Goal: Contribute content

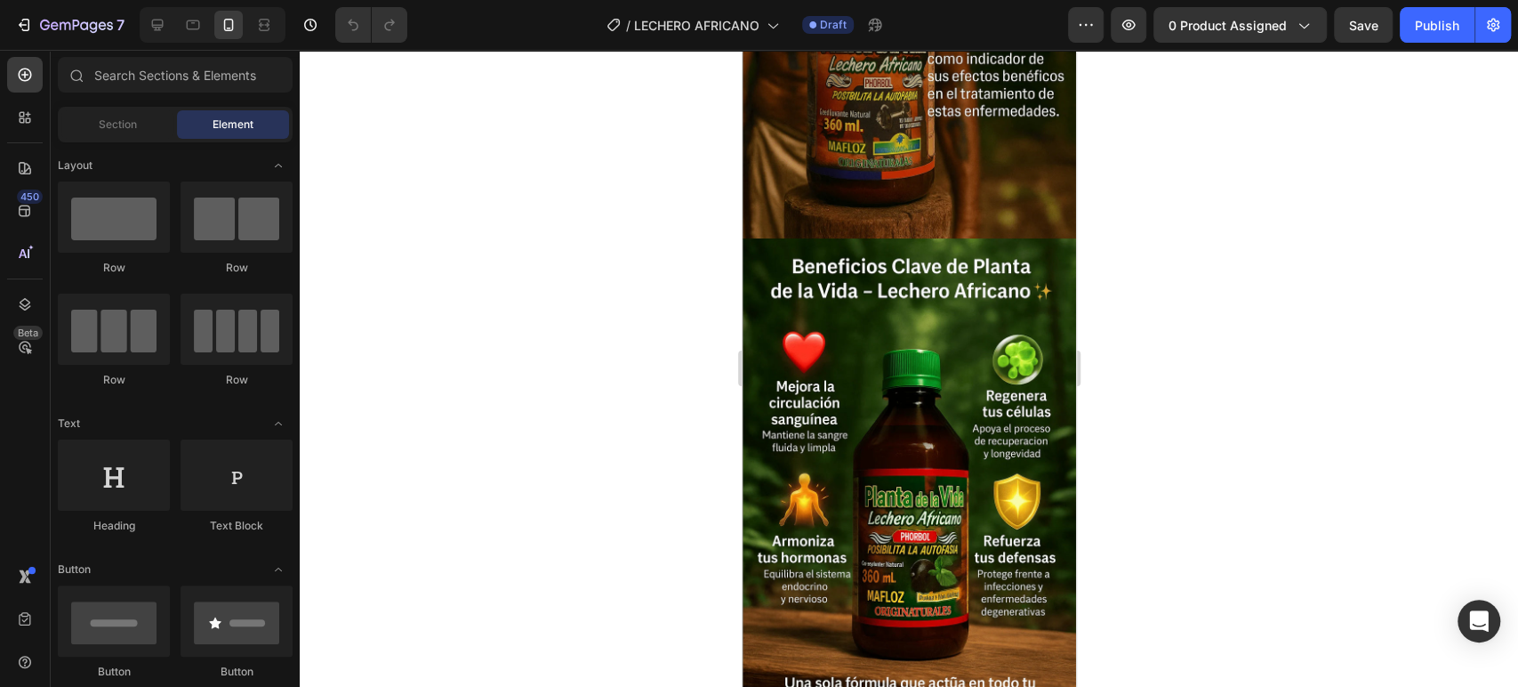
scroll to position [515, 0]
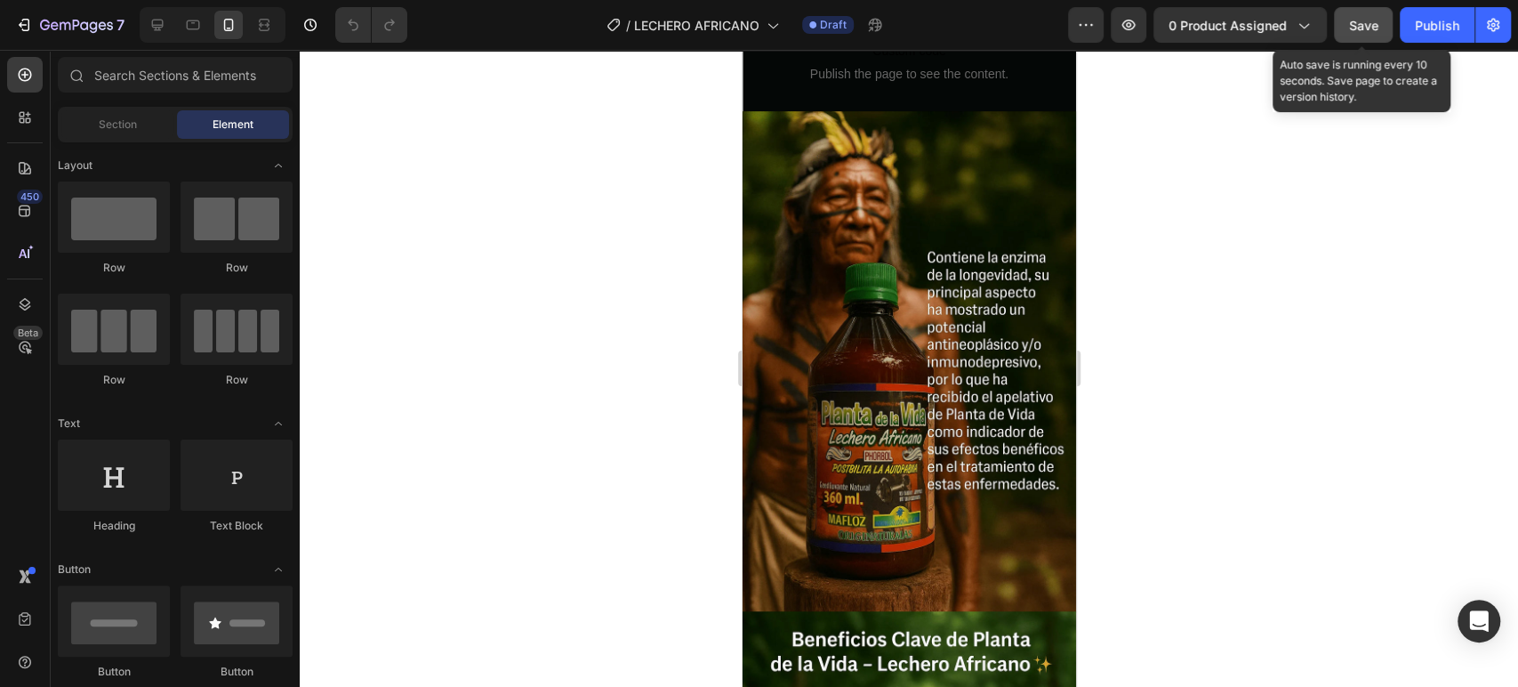
click at [1371, 18] on span "Save" at bounding box center [1363, 25] width 29 height 15
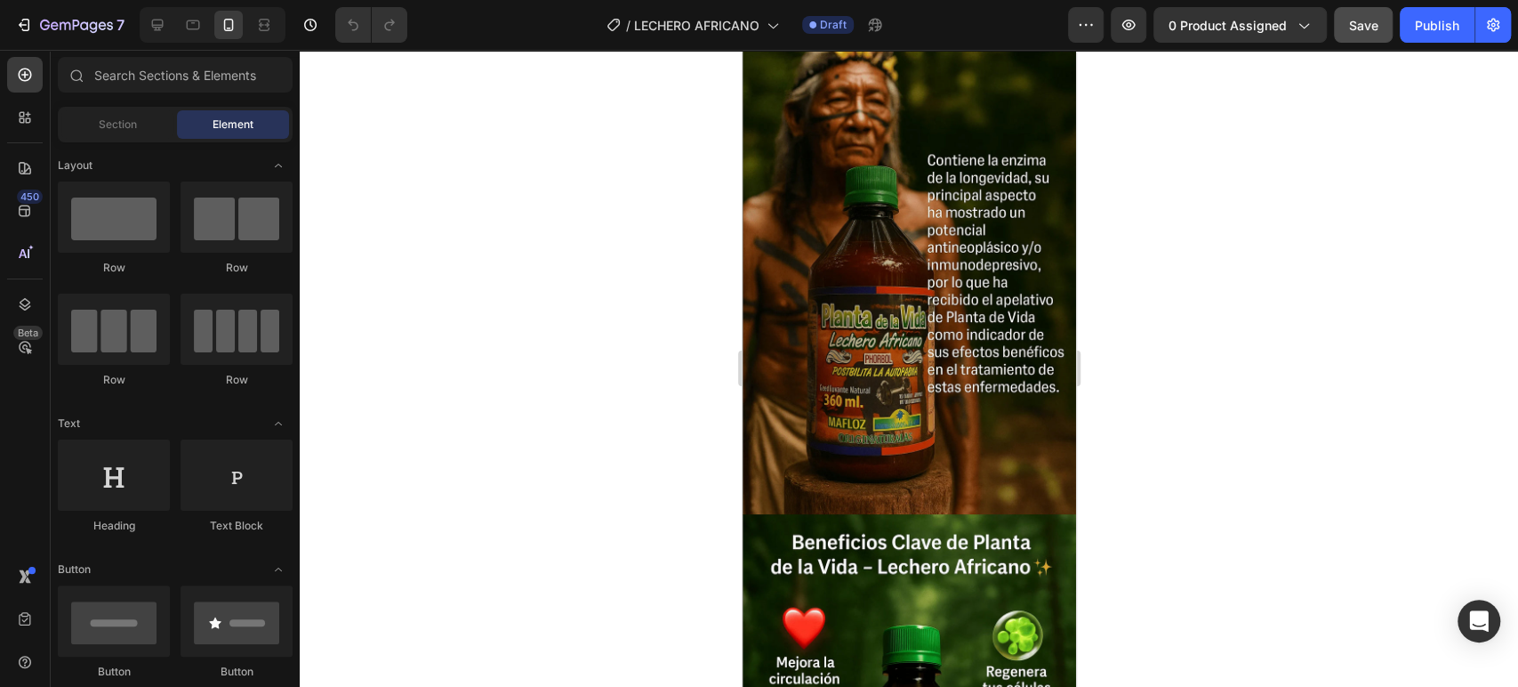
scroll to position [614, 0]
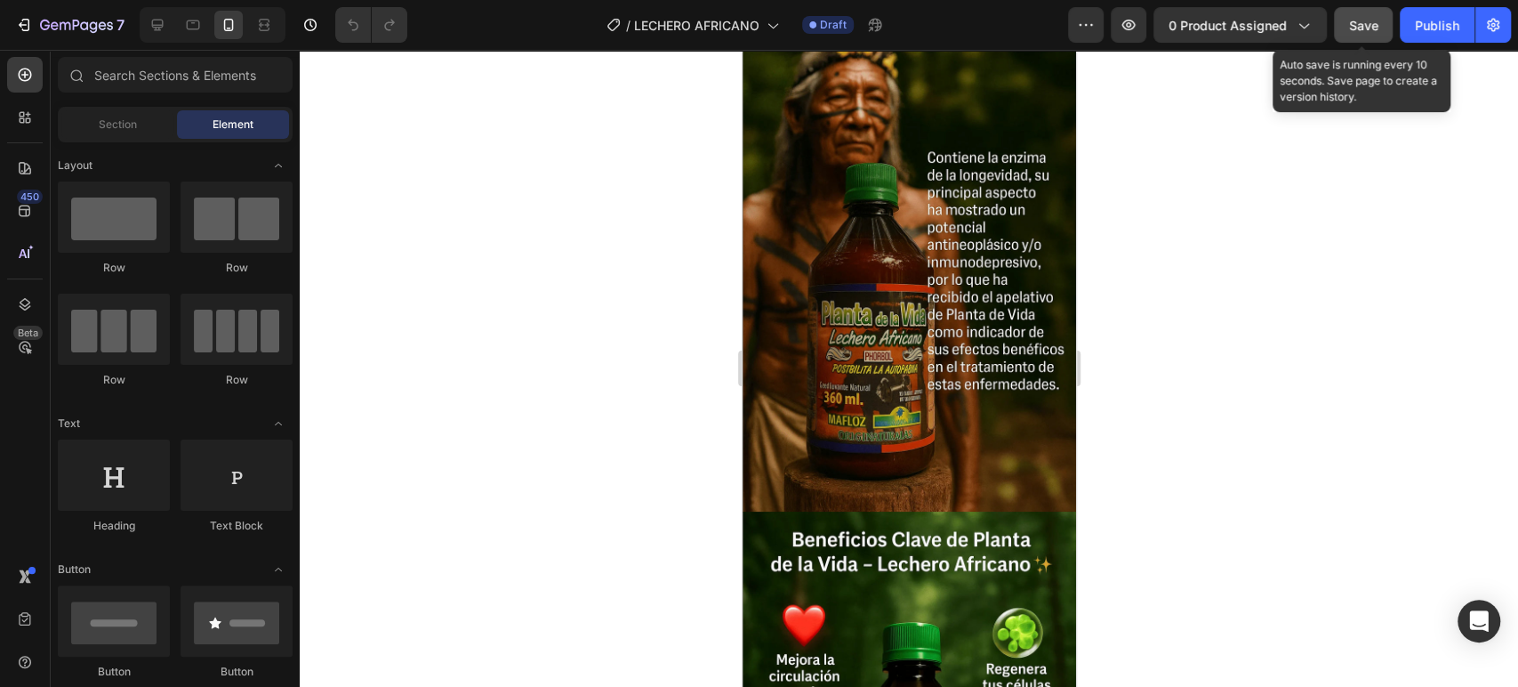
click at [1366, 20] on span "Save" at bounding box center [1363, 25] width 29 height 15
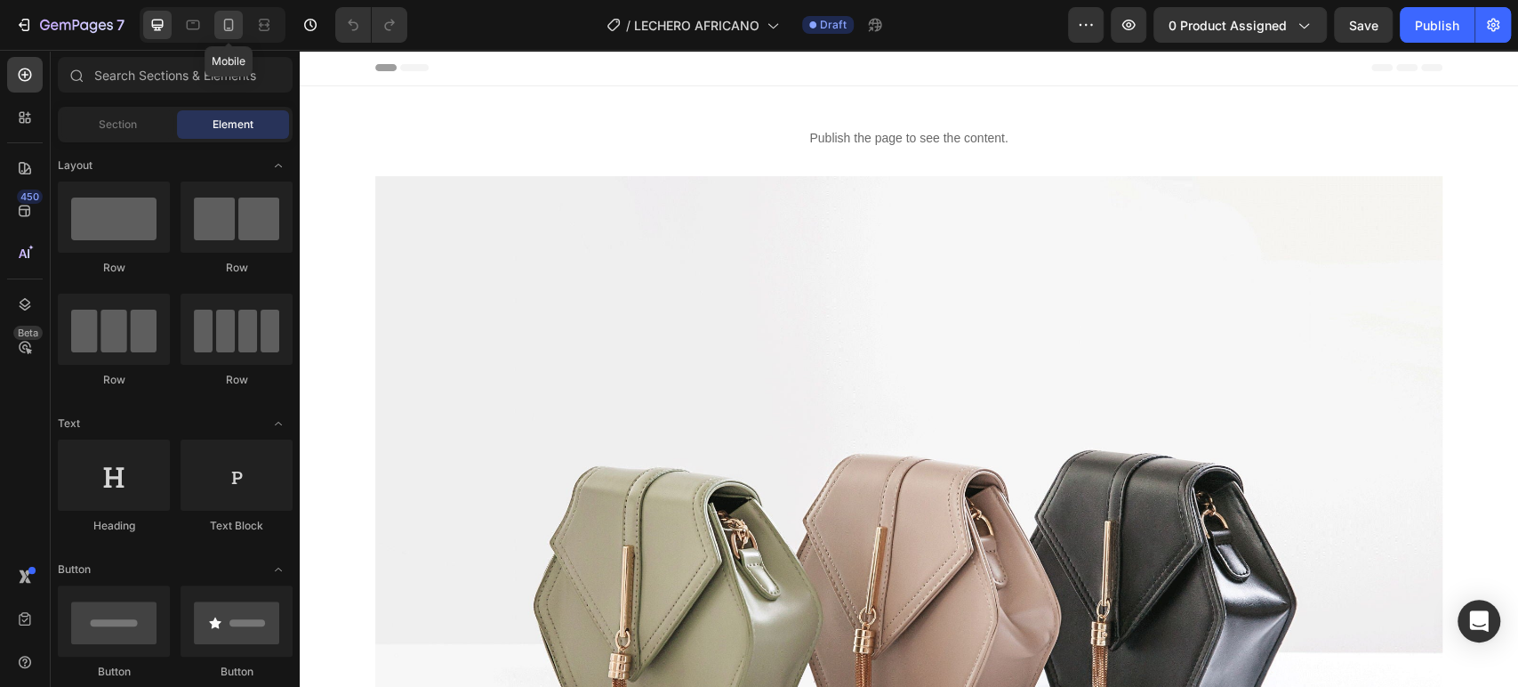
click at [226, 30] on icon at bounding box center [229, 25] width 10 height 12
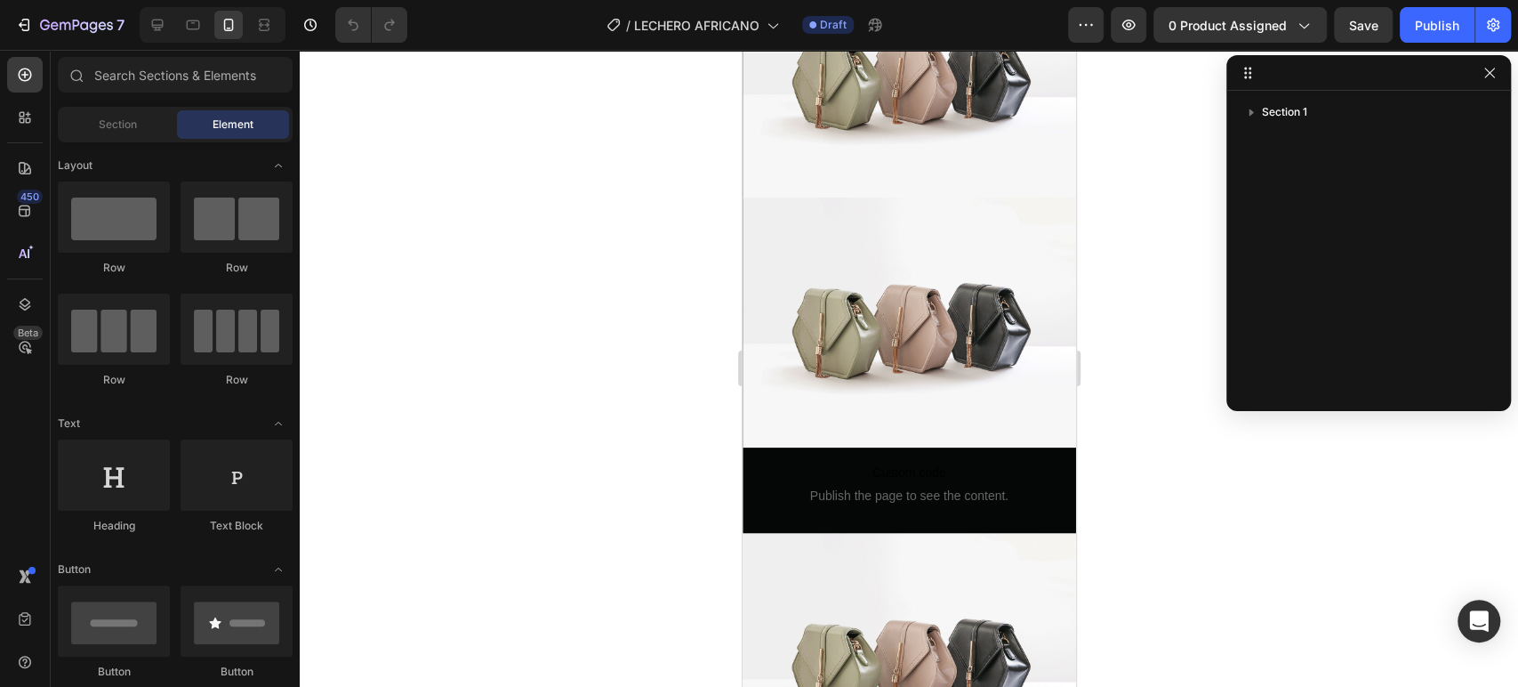
scroll to position [837, 0]
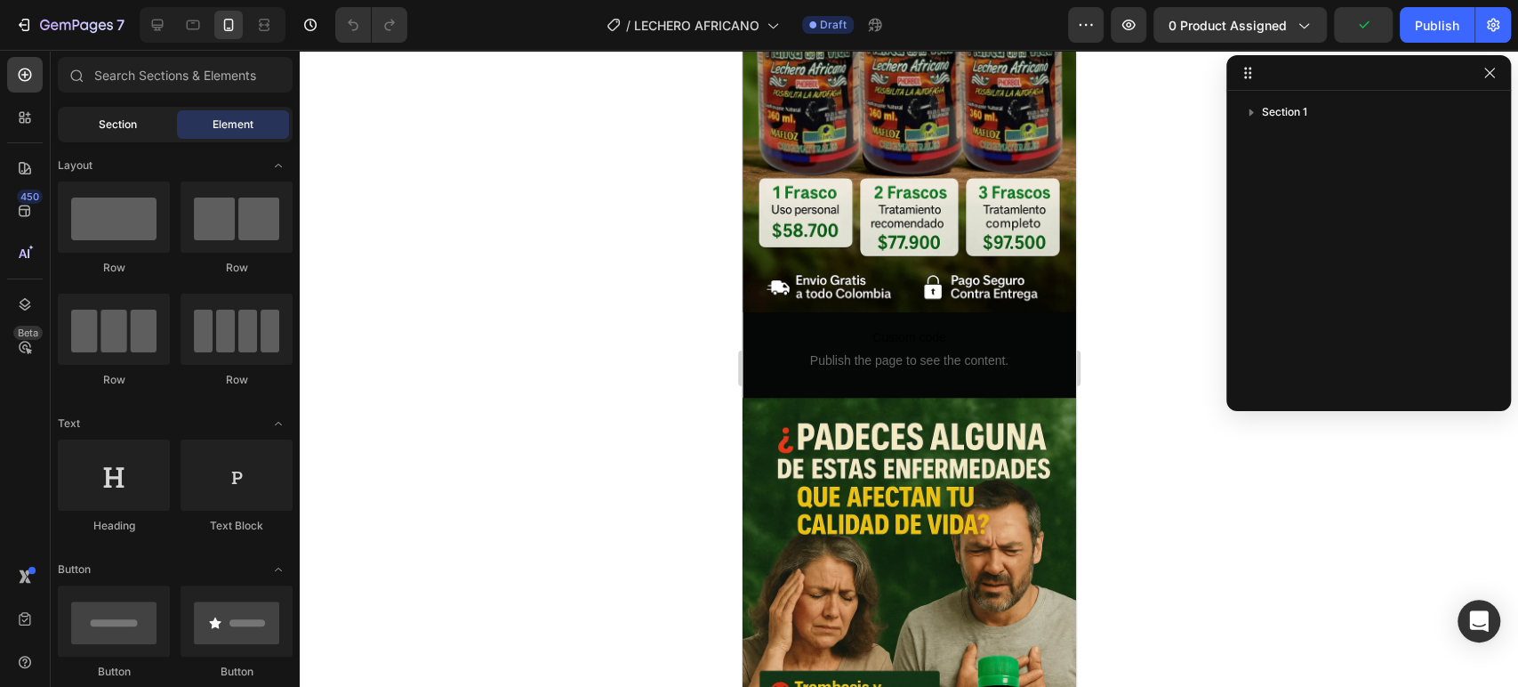
click at [133, 116] on span "Section" at bounding box center [118, 124] width 38 height 16
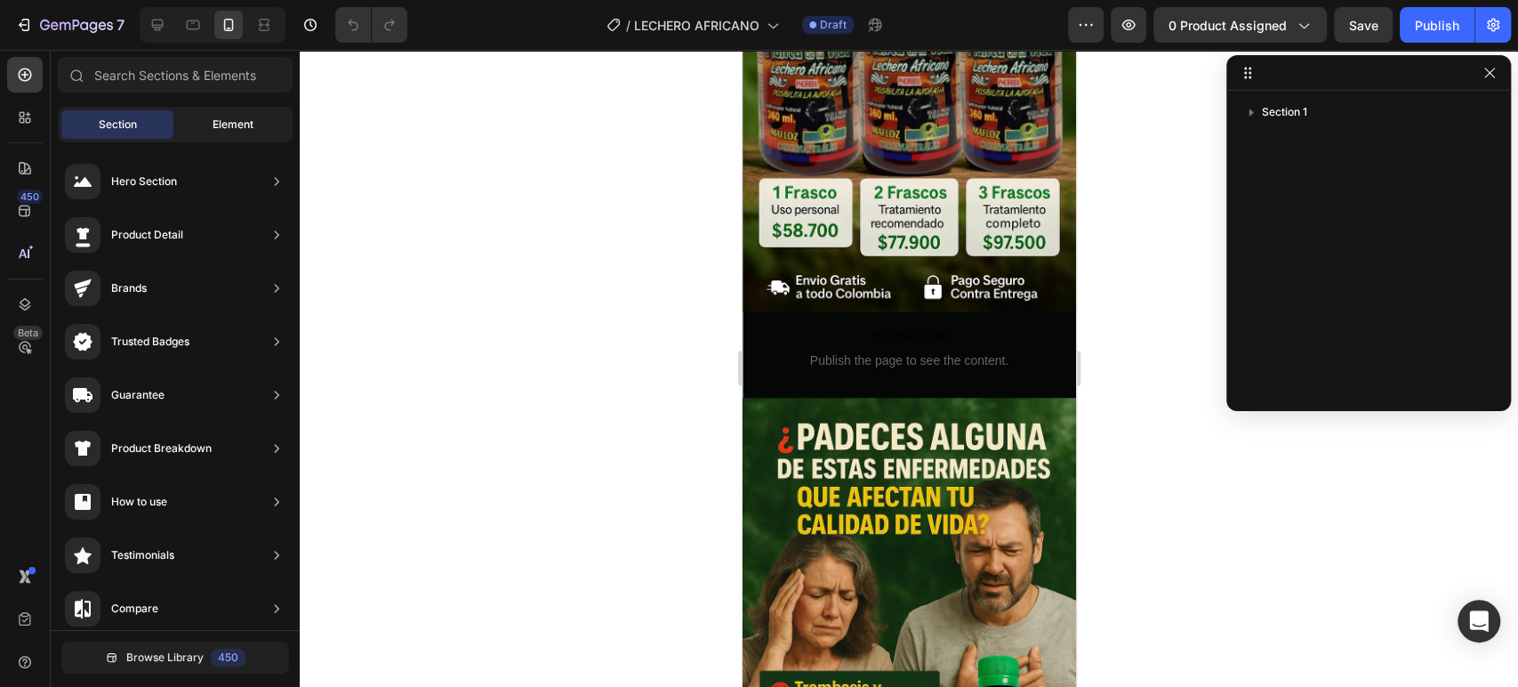
click at [235, 128] on span "Element" at bounding box center [233, 124] width 41 height 16
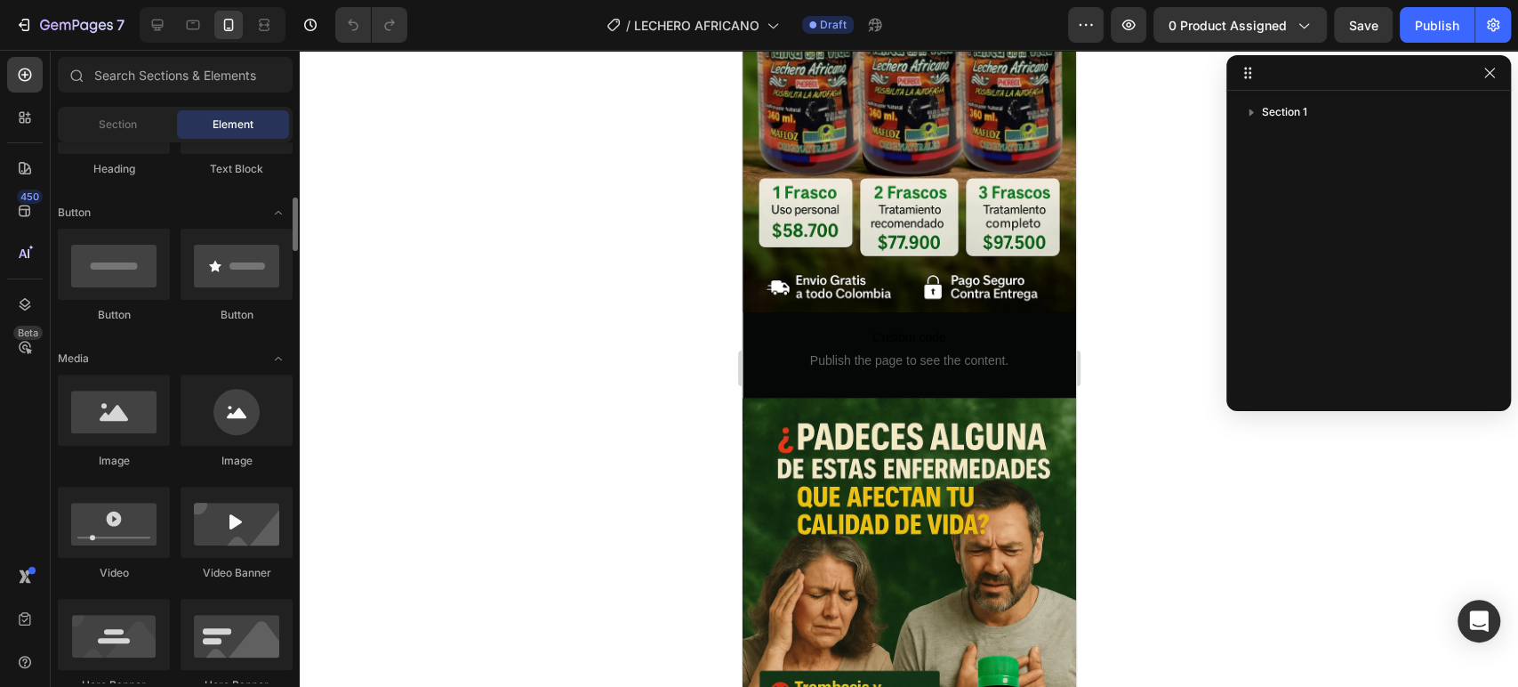
scroll to position [405, 0]
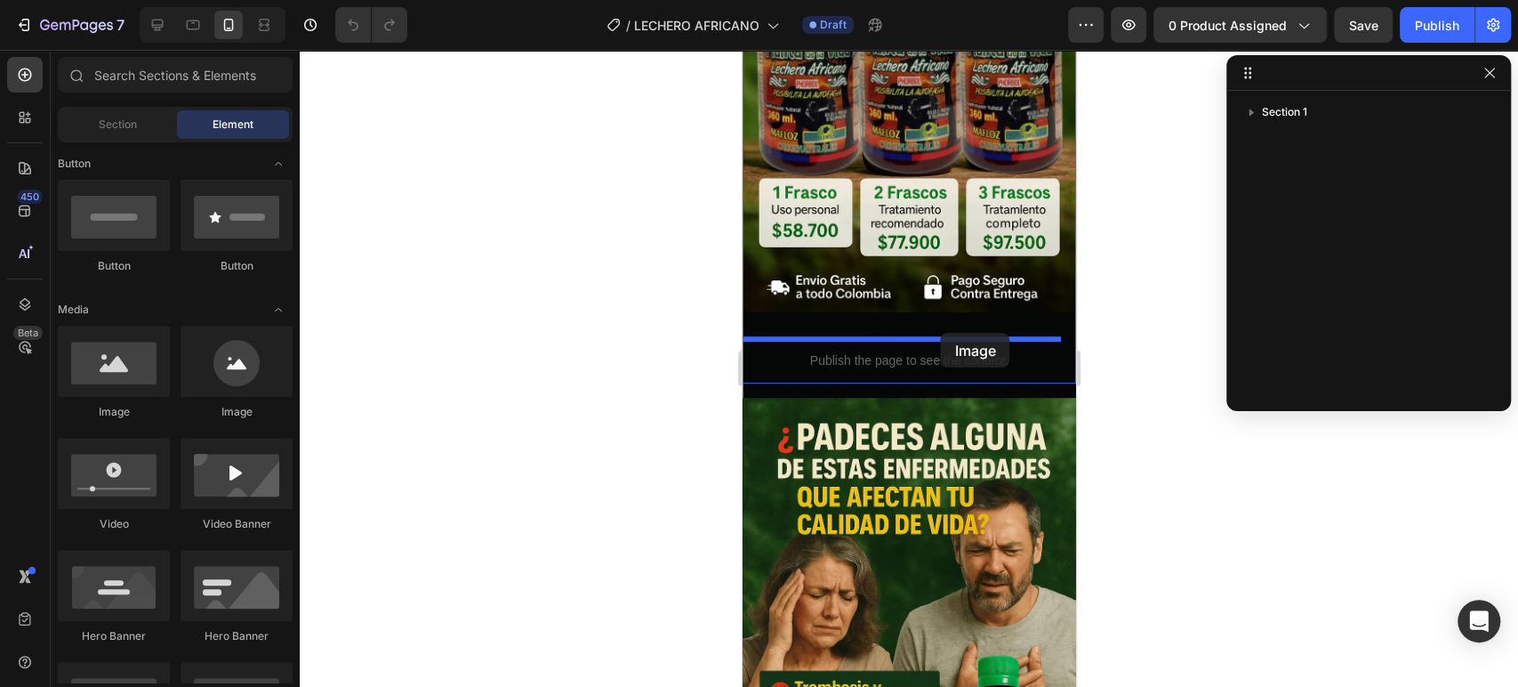
drag, startPoint x: 870, startPoint y: 416, endPoint x: 940, endPoint y: 333, distance: 109.2
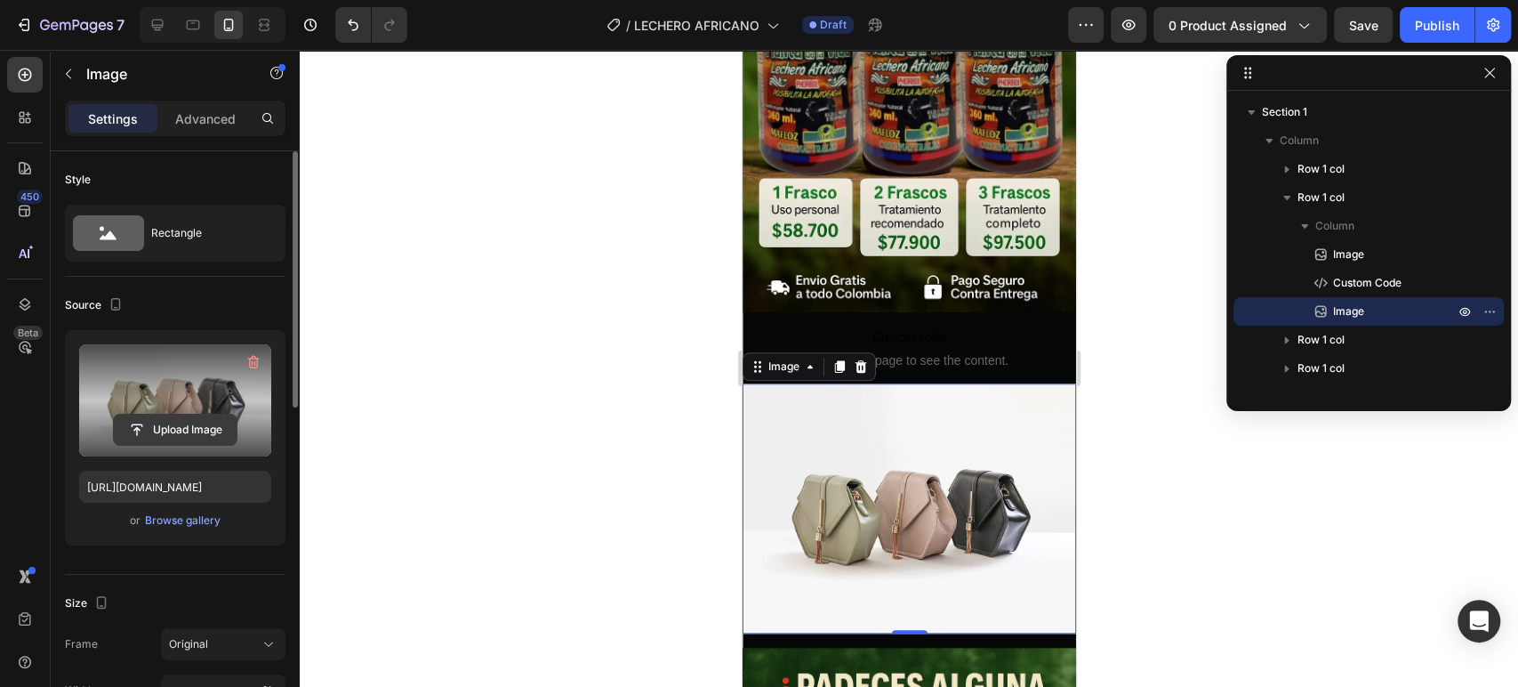
click at [177, 422] on input "file" at bounding box center [175, 429] width 123 height 30
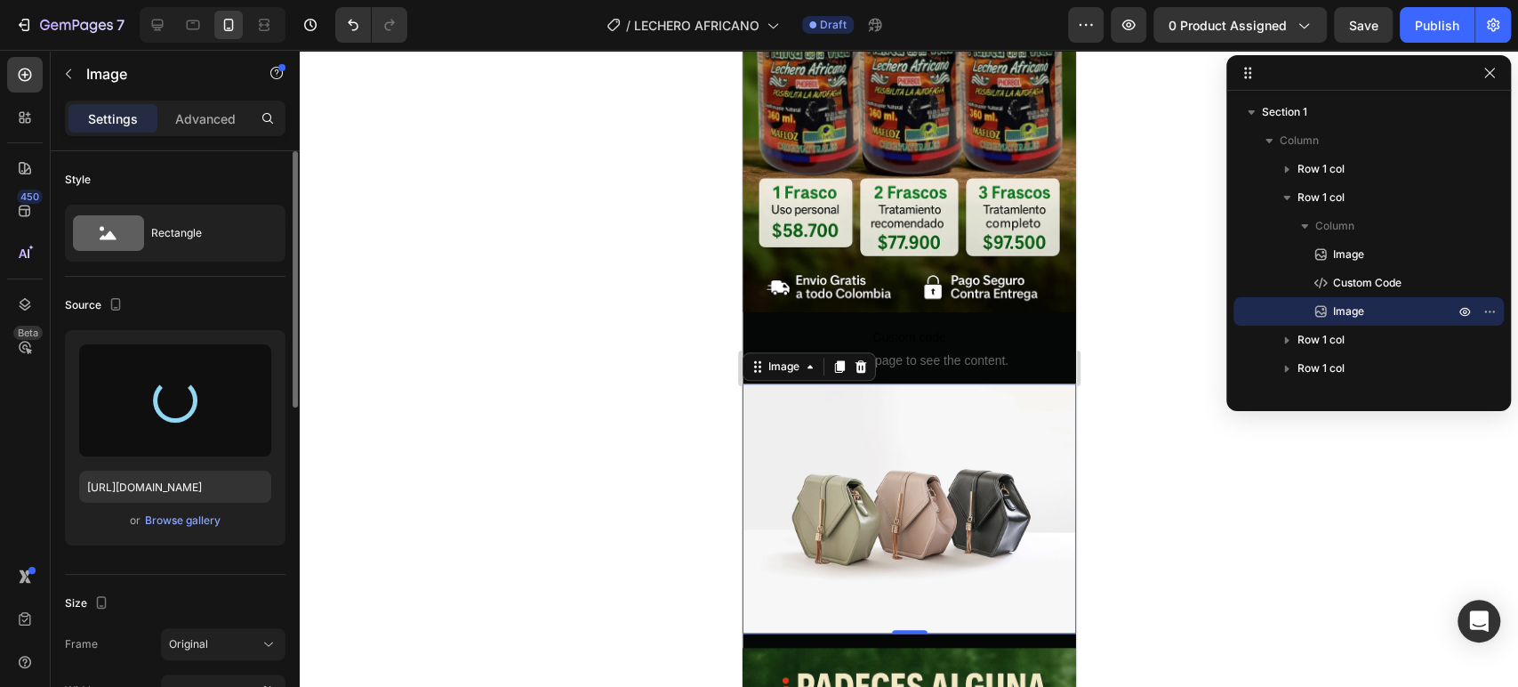
type input "https://cdn.shopify.com/s/files/1/0681/2893/1882/files/gempages_584474297687343…"
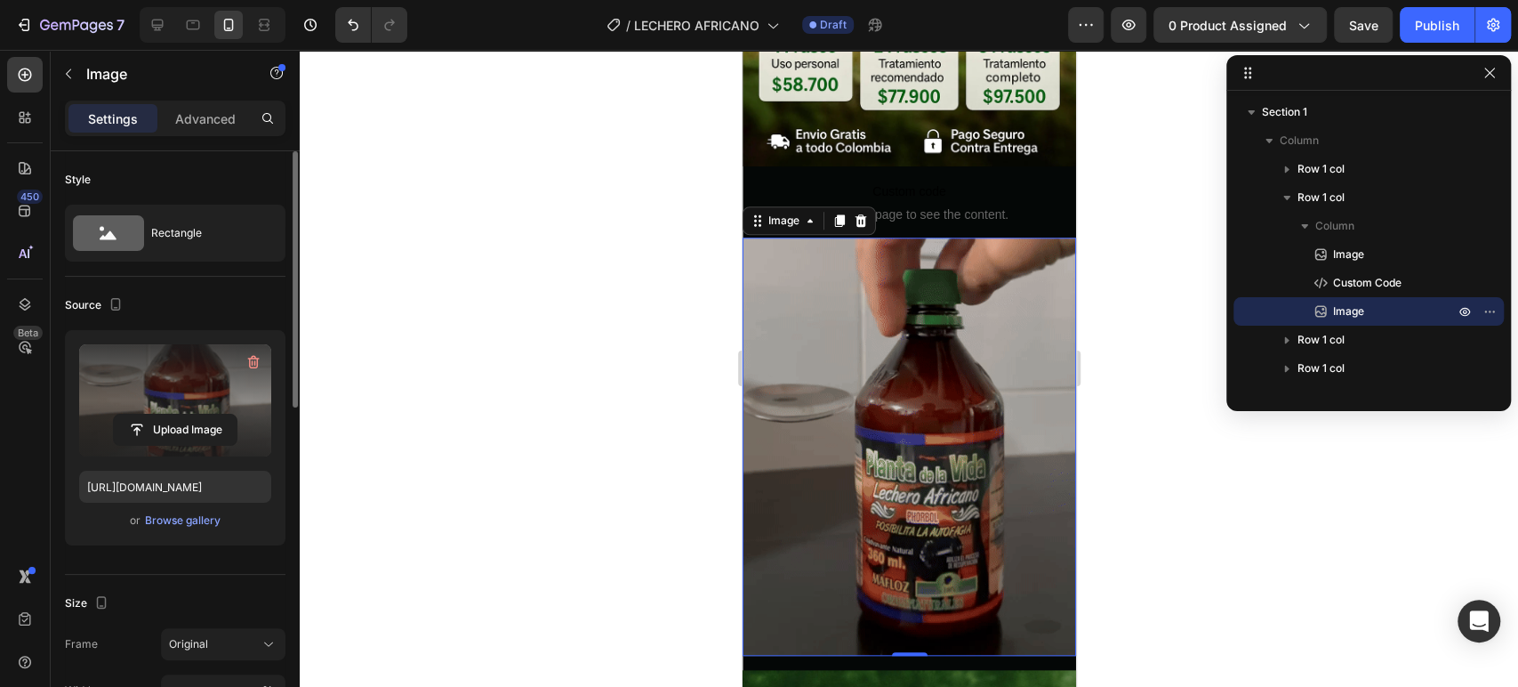
scroll to position [956, 0]
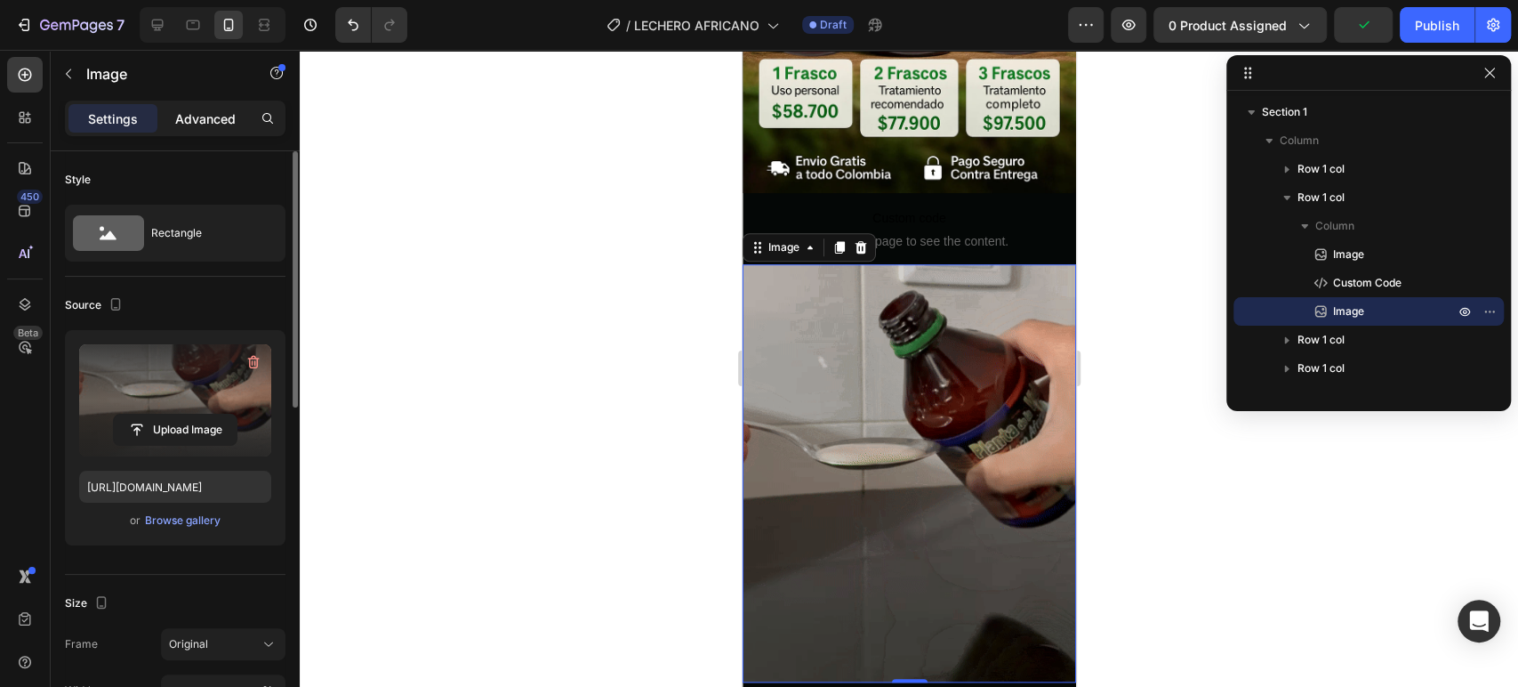
click at [222, 119] on p "Advanced" at bounding box center [205, 118] width 60 height 19
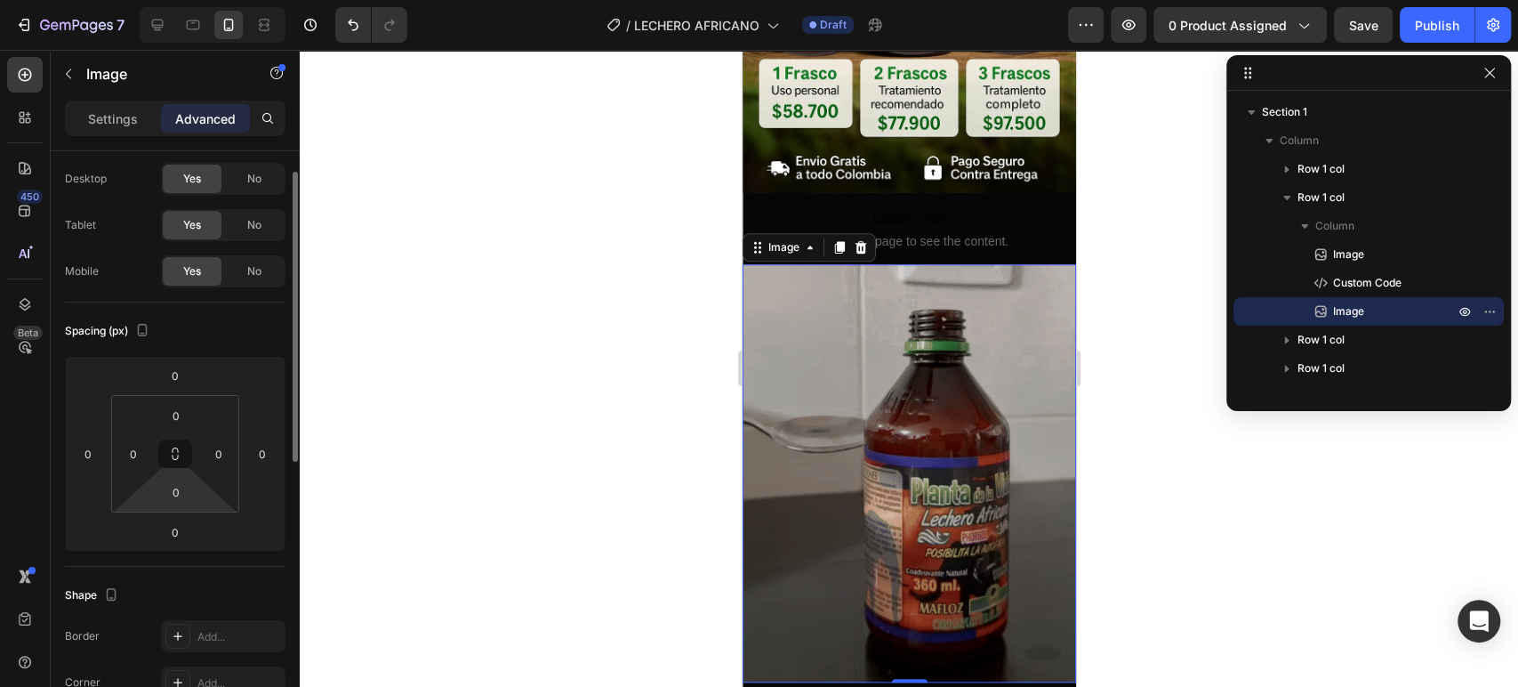
scroll to position [0, 0]
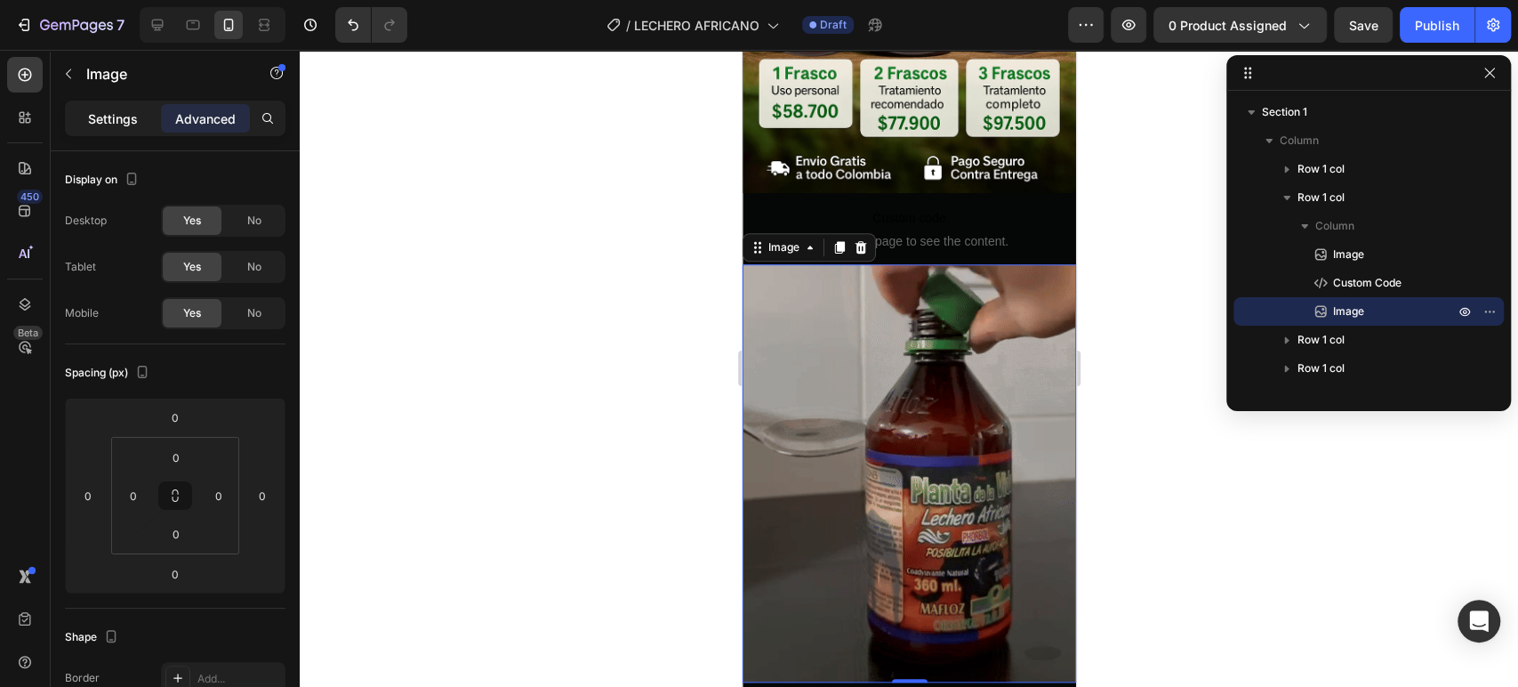
click at [123, 119] on p "Settings" at bounding box center [113, 118] width 50 height 19
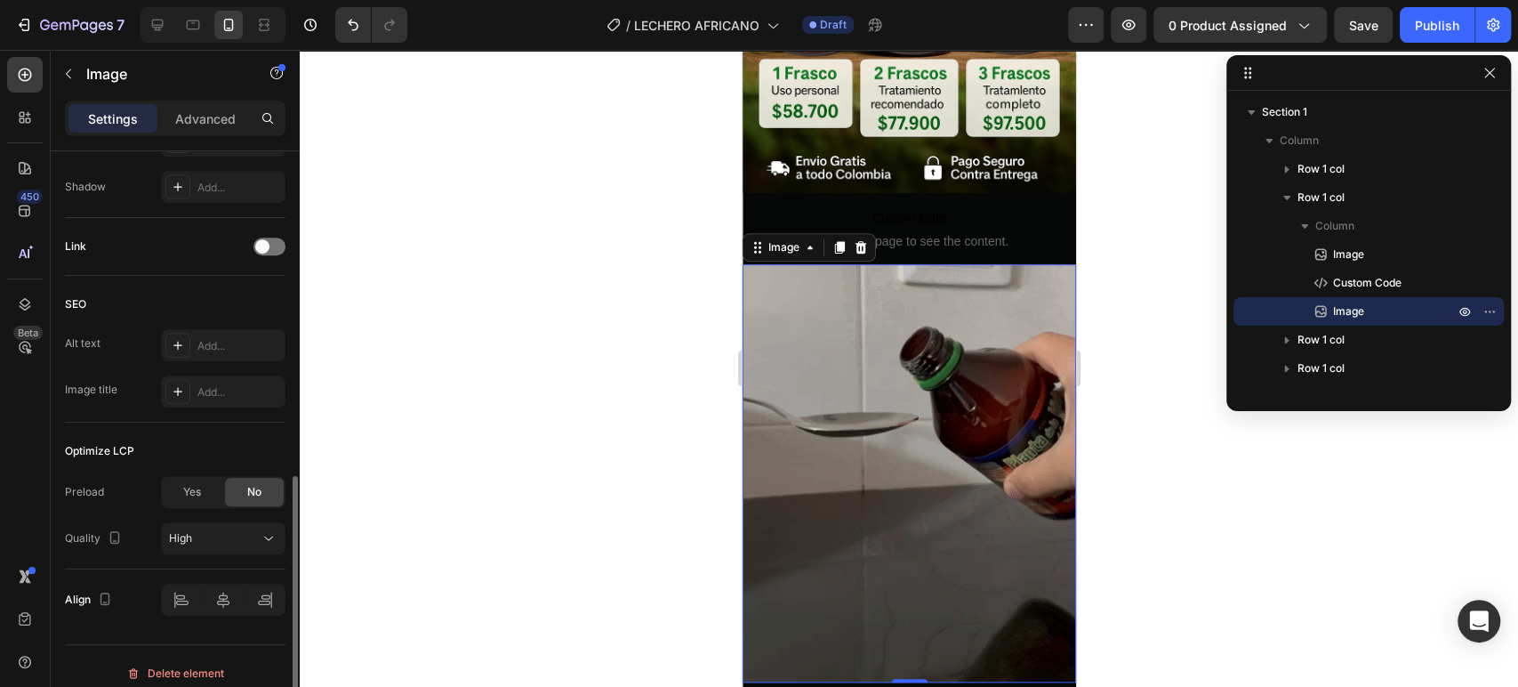
scroll to position [755, 0]
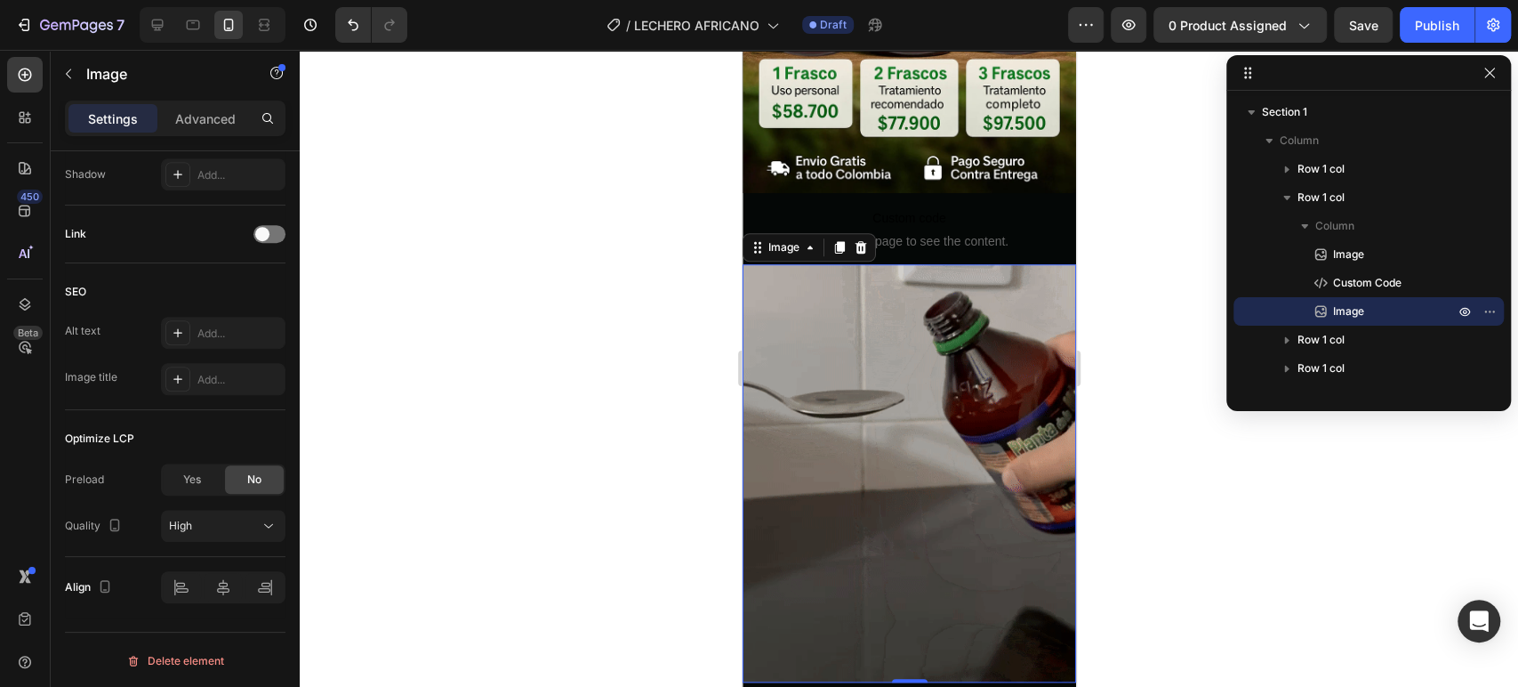
click at [1138, 491] on div at bounding box center [909, 368] width 1218 height 637
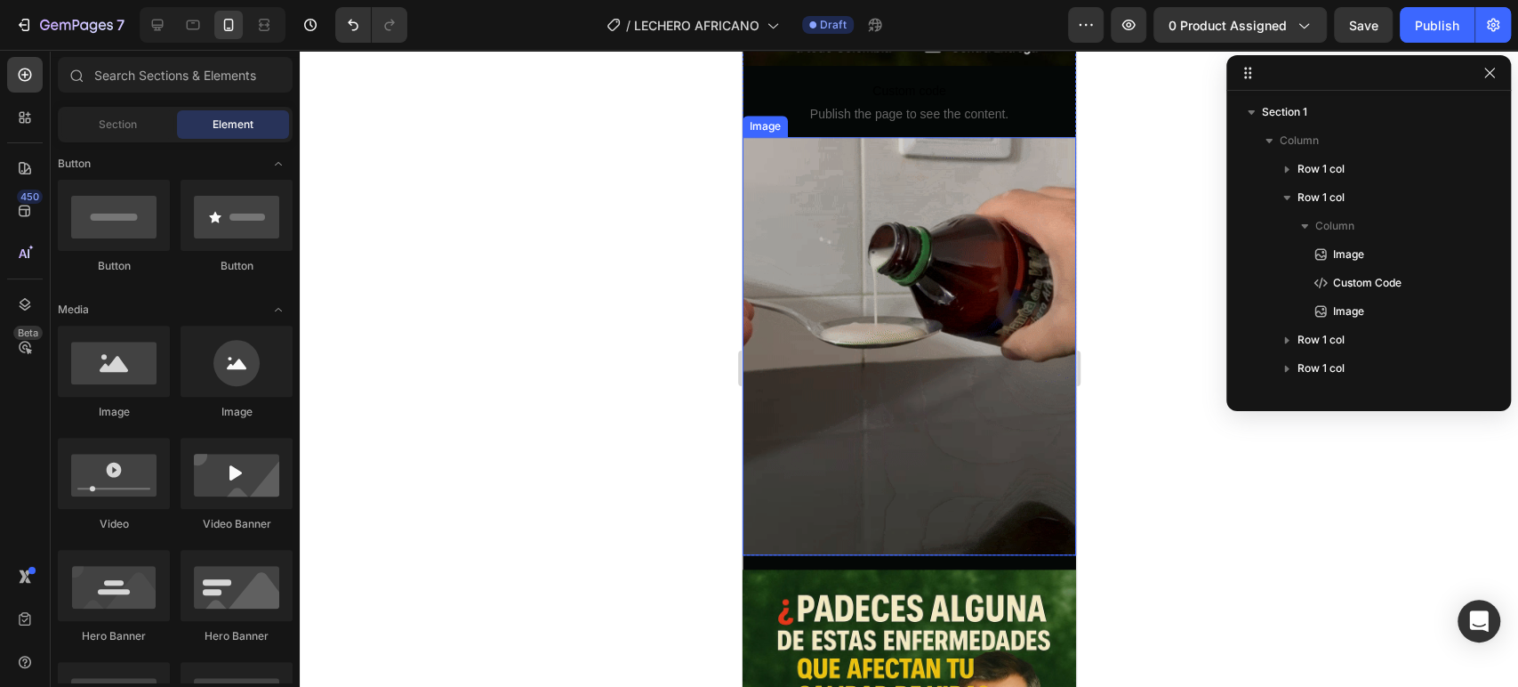
scroll to position [1087, 0]
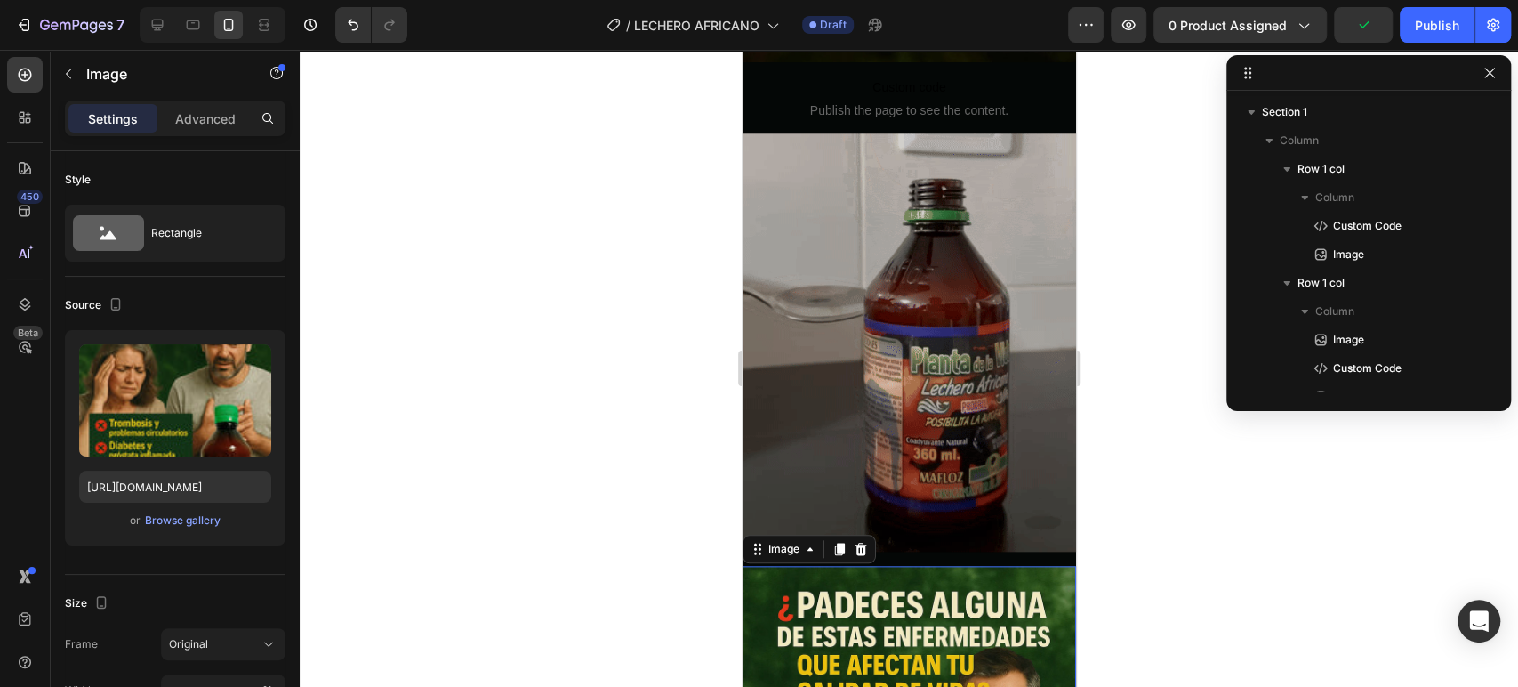
scroll to position [251, 0]
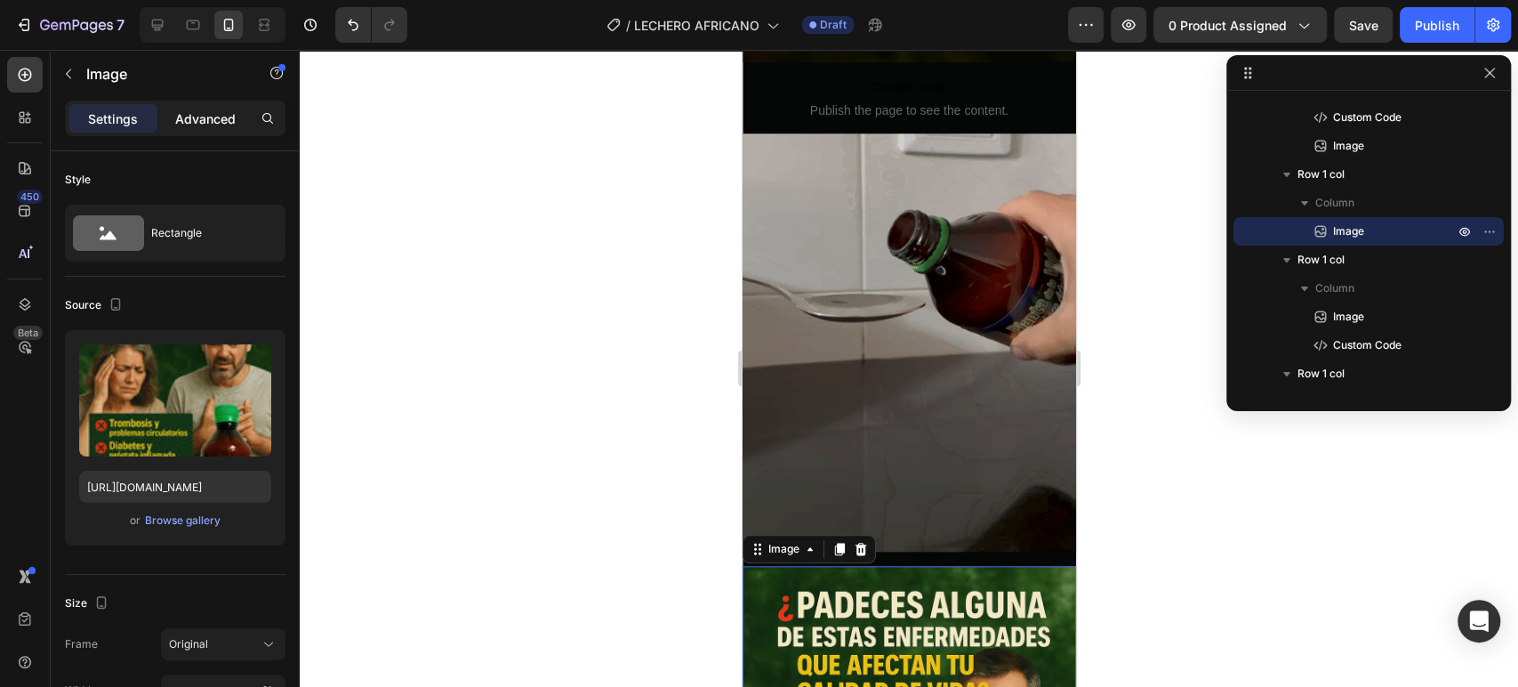
click at [202, 121] on p "Advanced" at bounding box center [205, 118] width 60 height 19
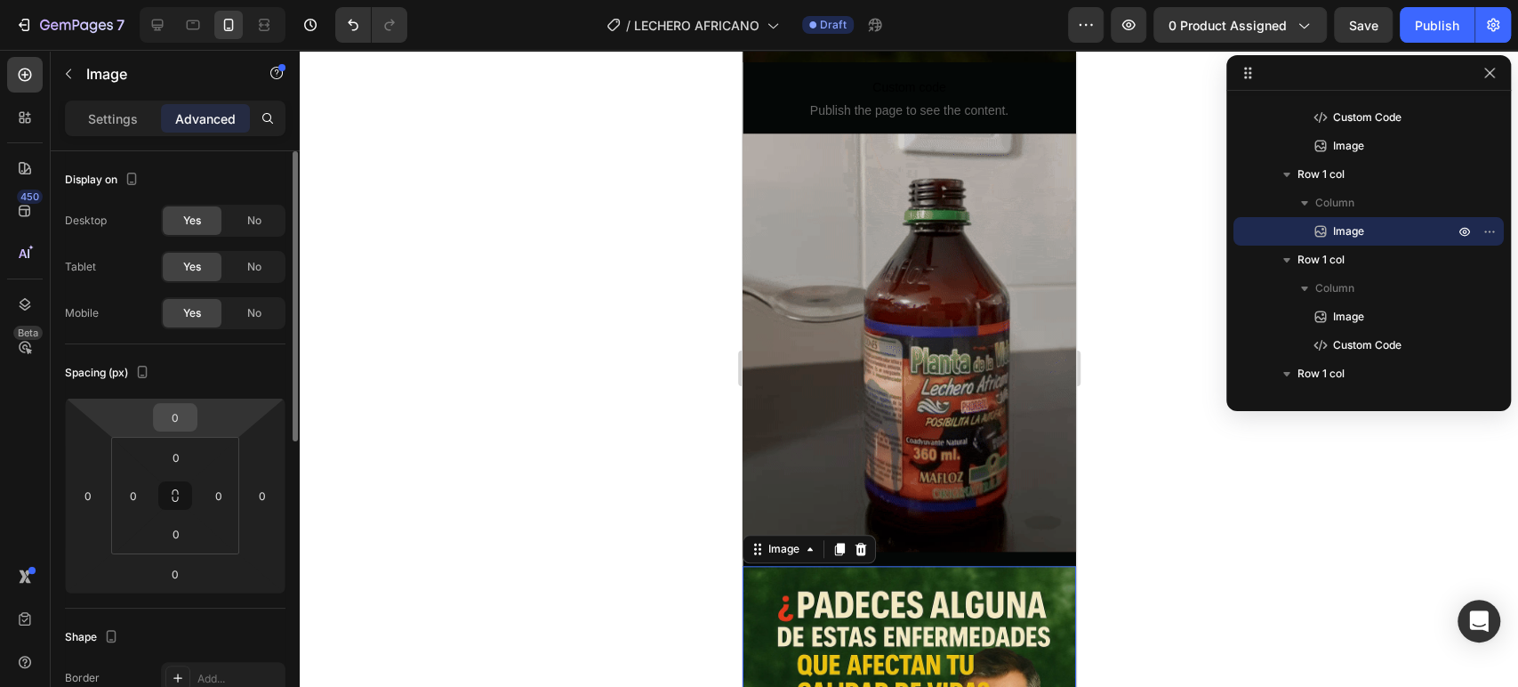
click at [178, 410] on input "0" at bounding box center [175, 417] width 36 height 27
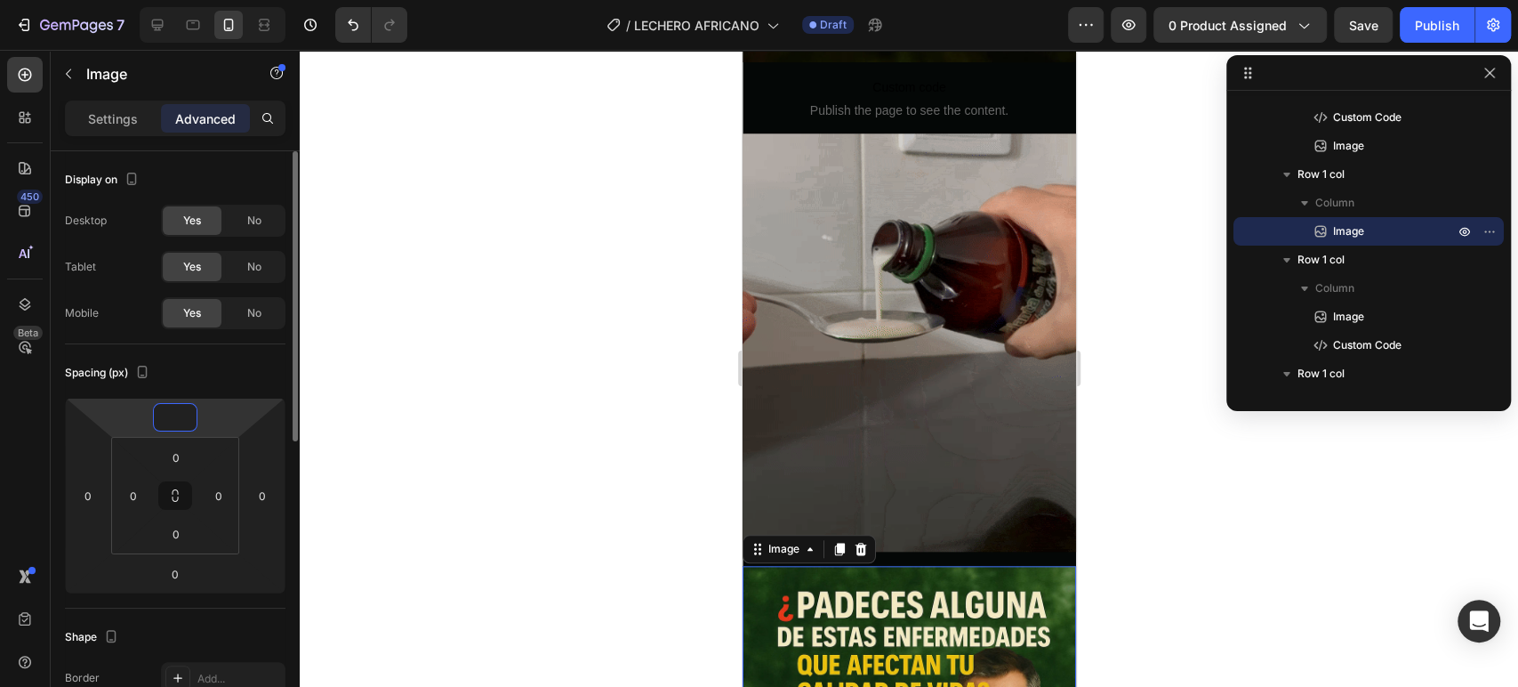
type input "-5"
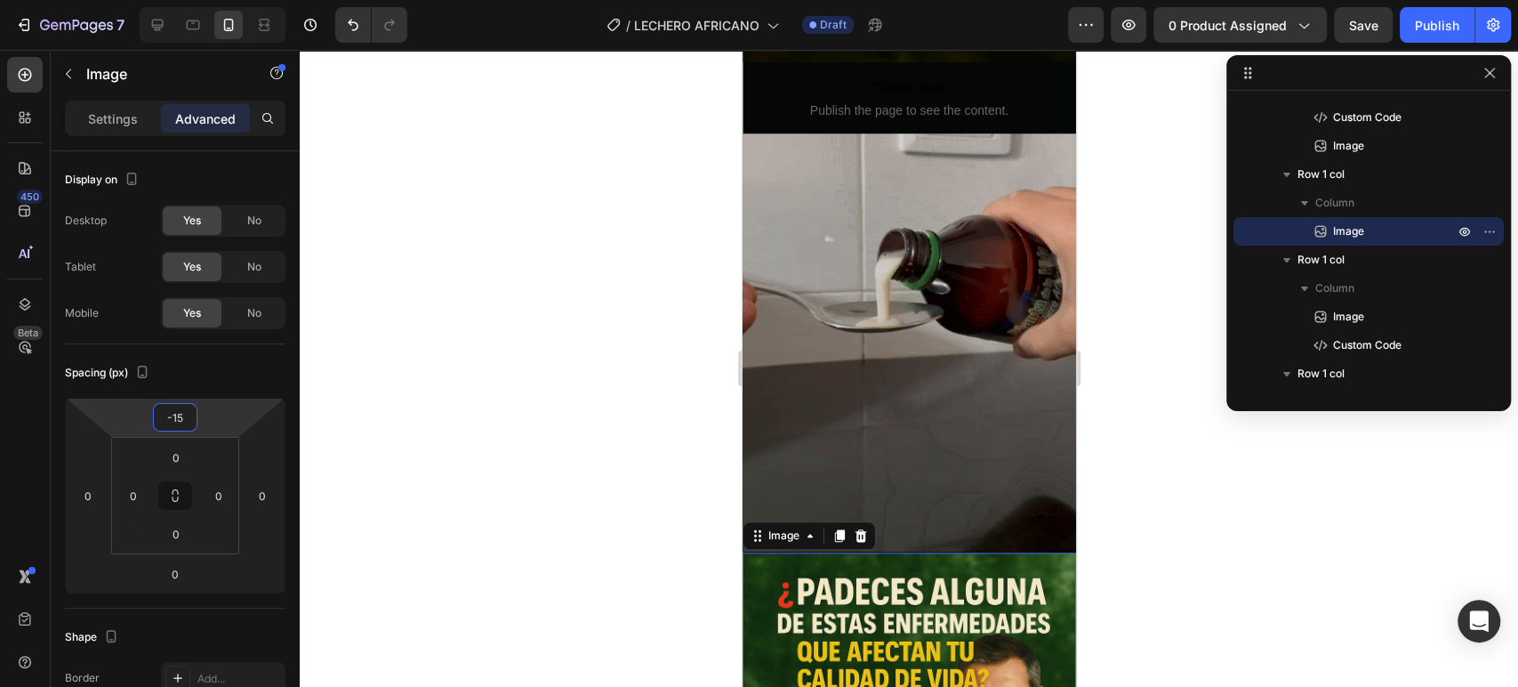
type input "-15"
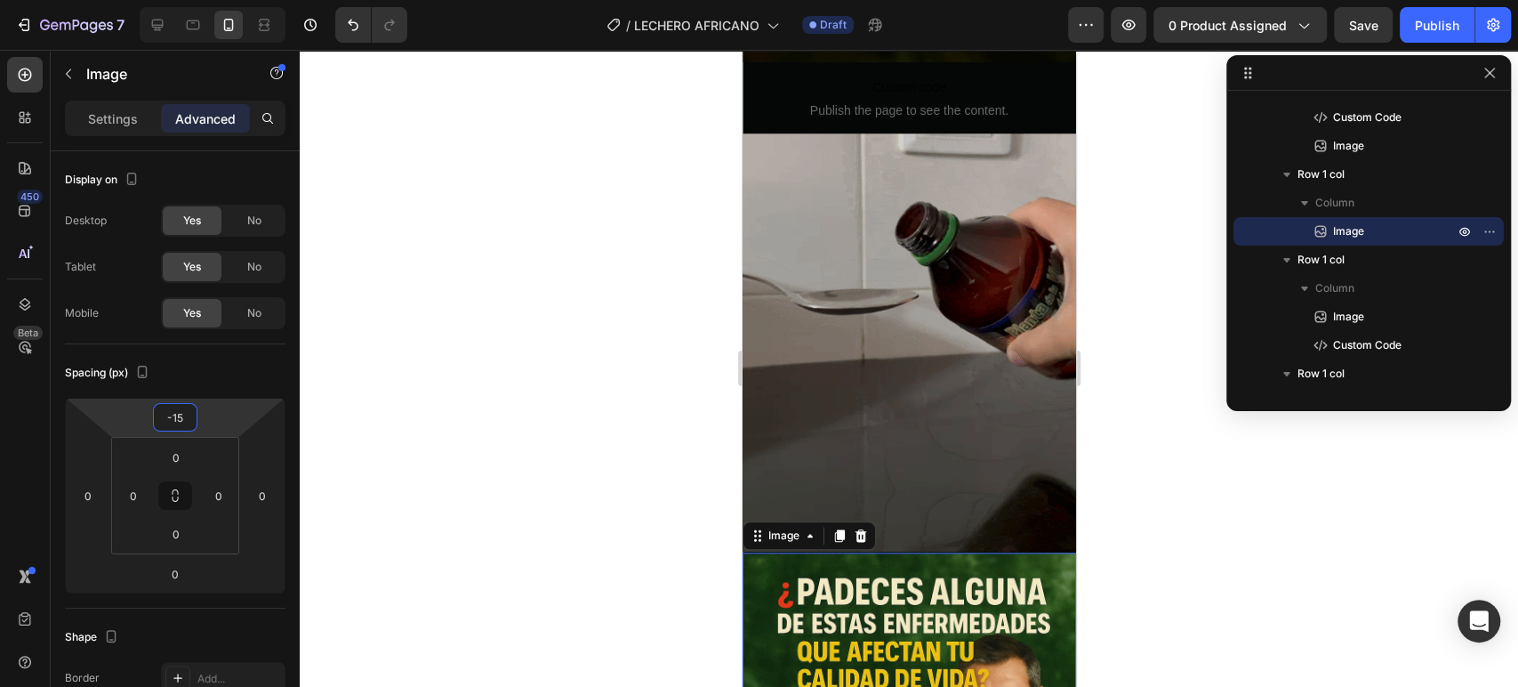
click at [1174, 558] on div at bounding box center [909, 368] width 1218 height 637
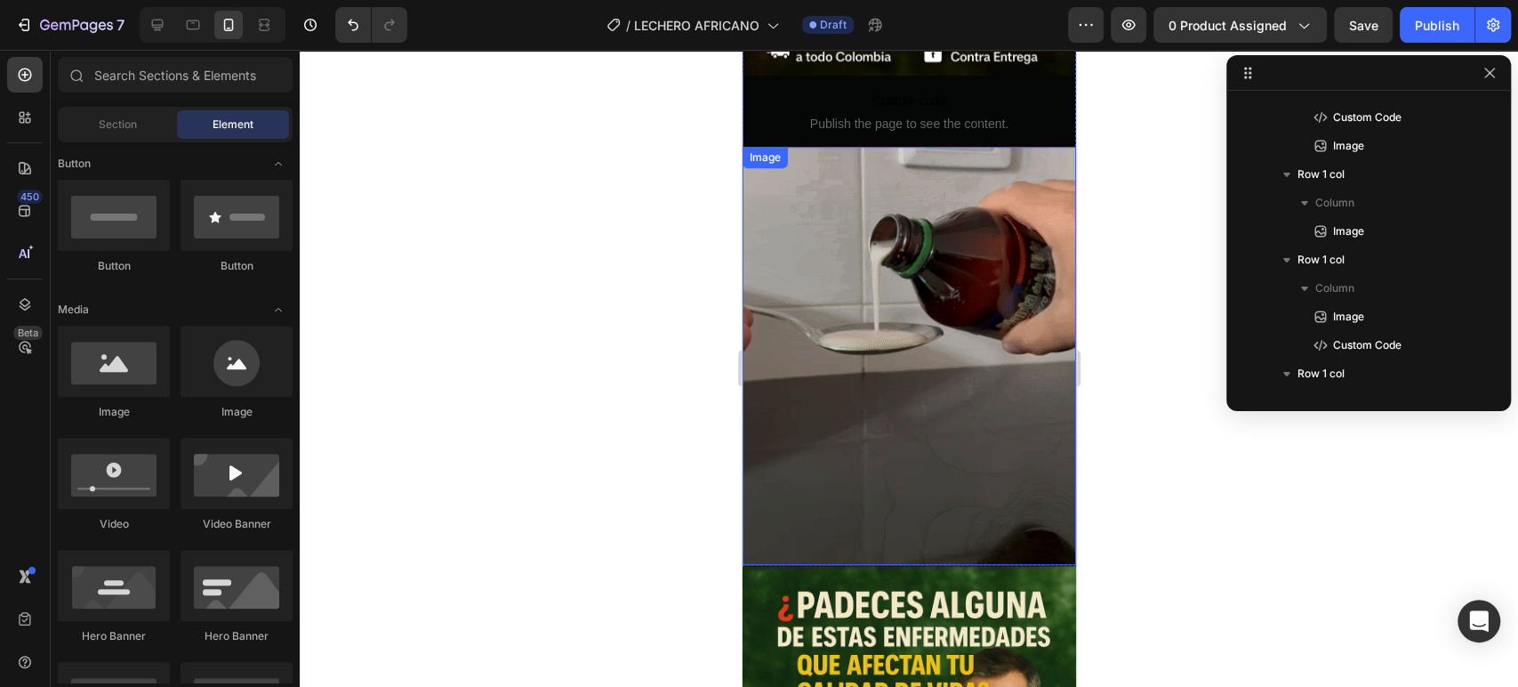
scroll to position [903, 0]
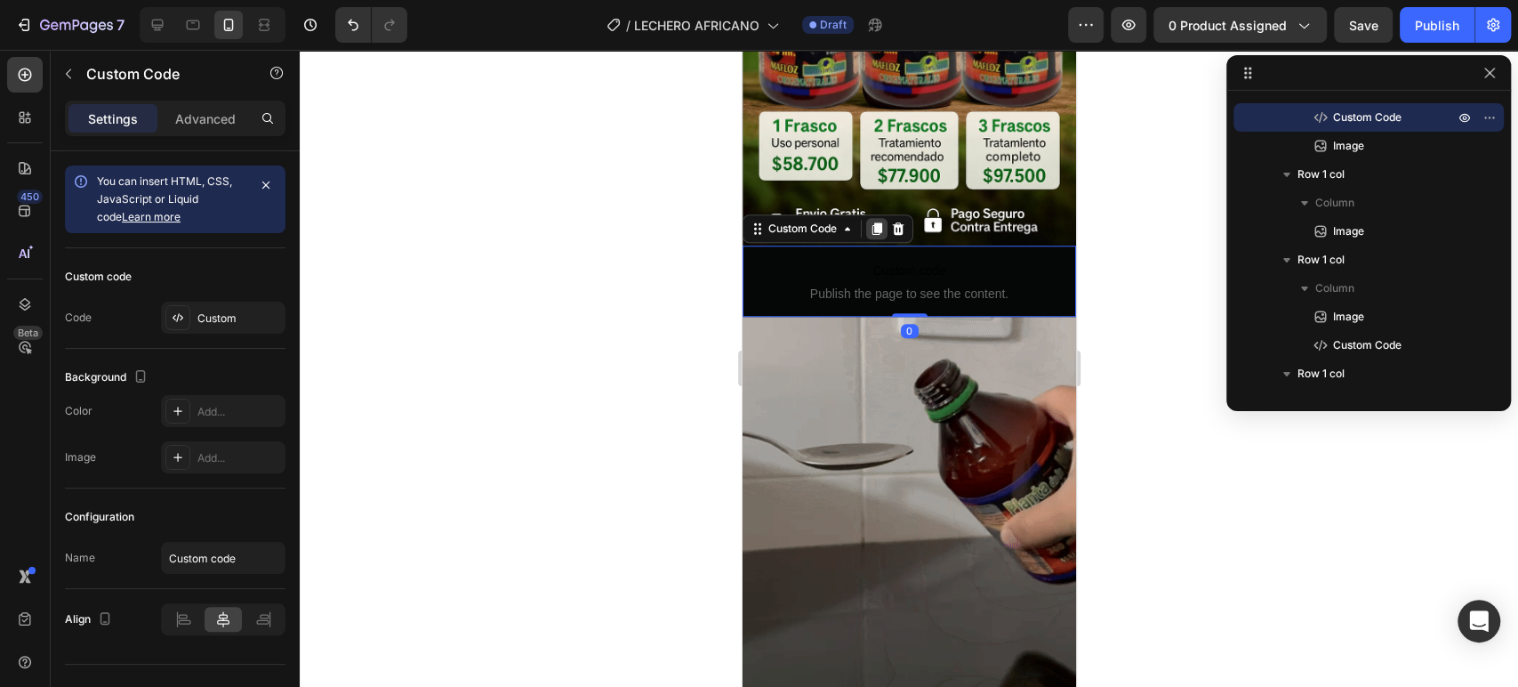
click at [885, 218] on div at bounding box center [875, 228] width 21 height 21
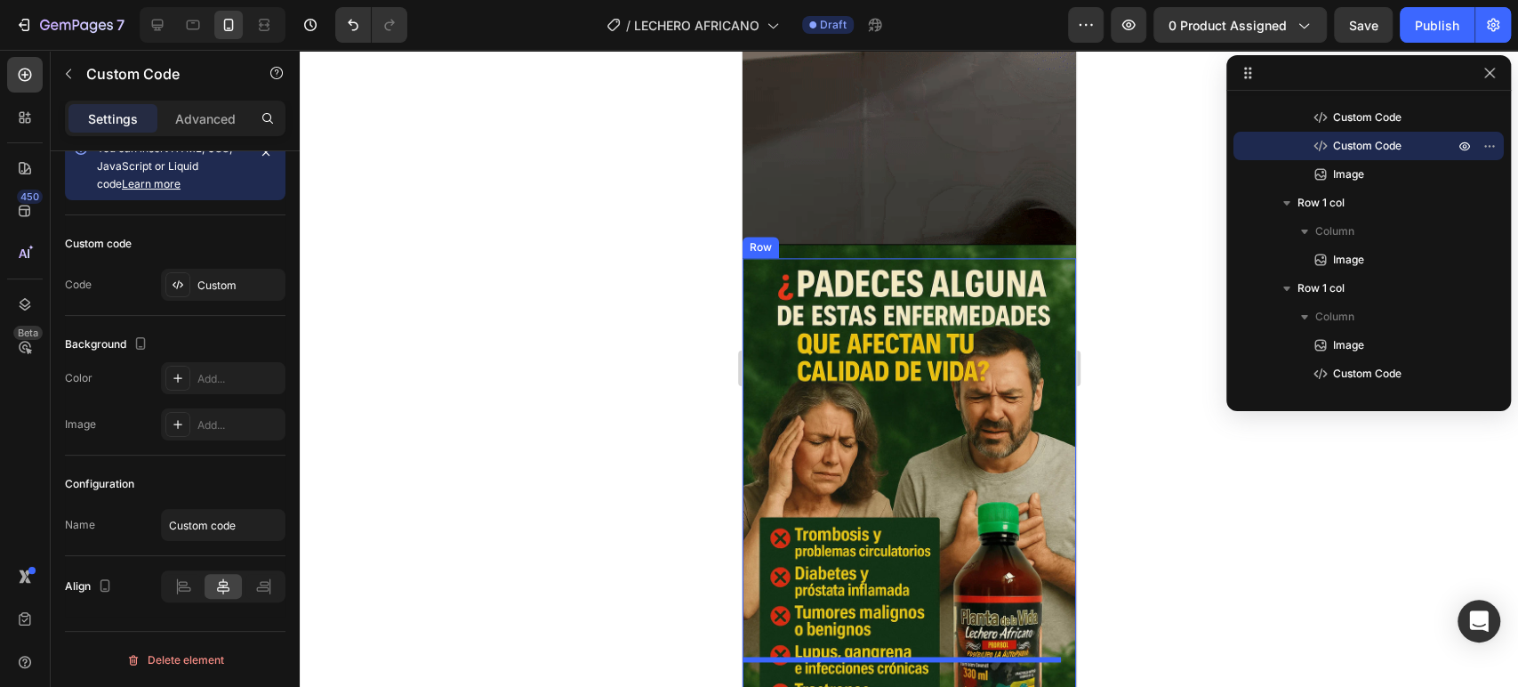
scroll to position [1530, 0]
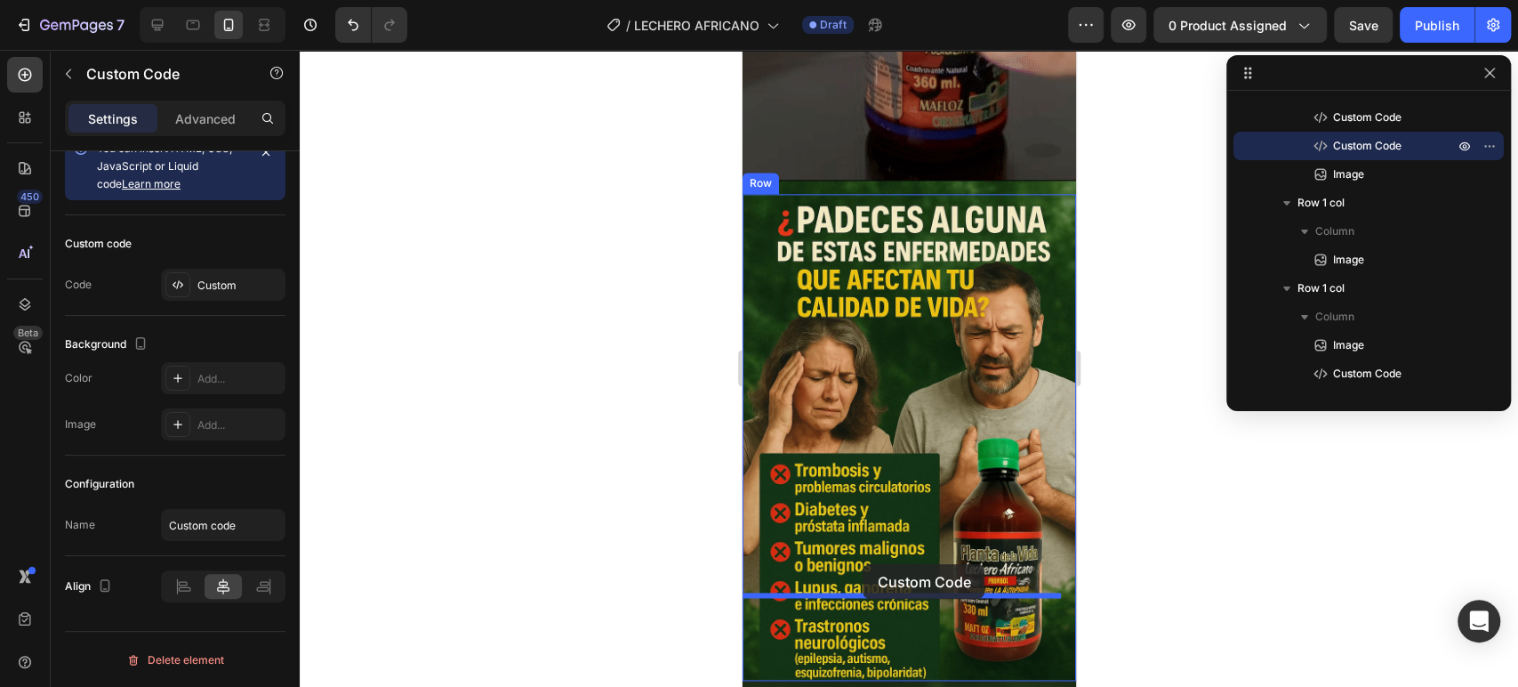
drag, startPoint x: 761, startPoint y: 236, endPoint x: 863, endPoint y: 564, distance: 343.4
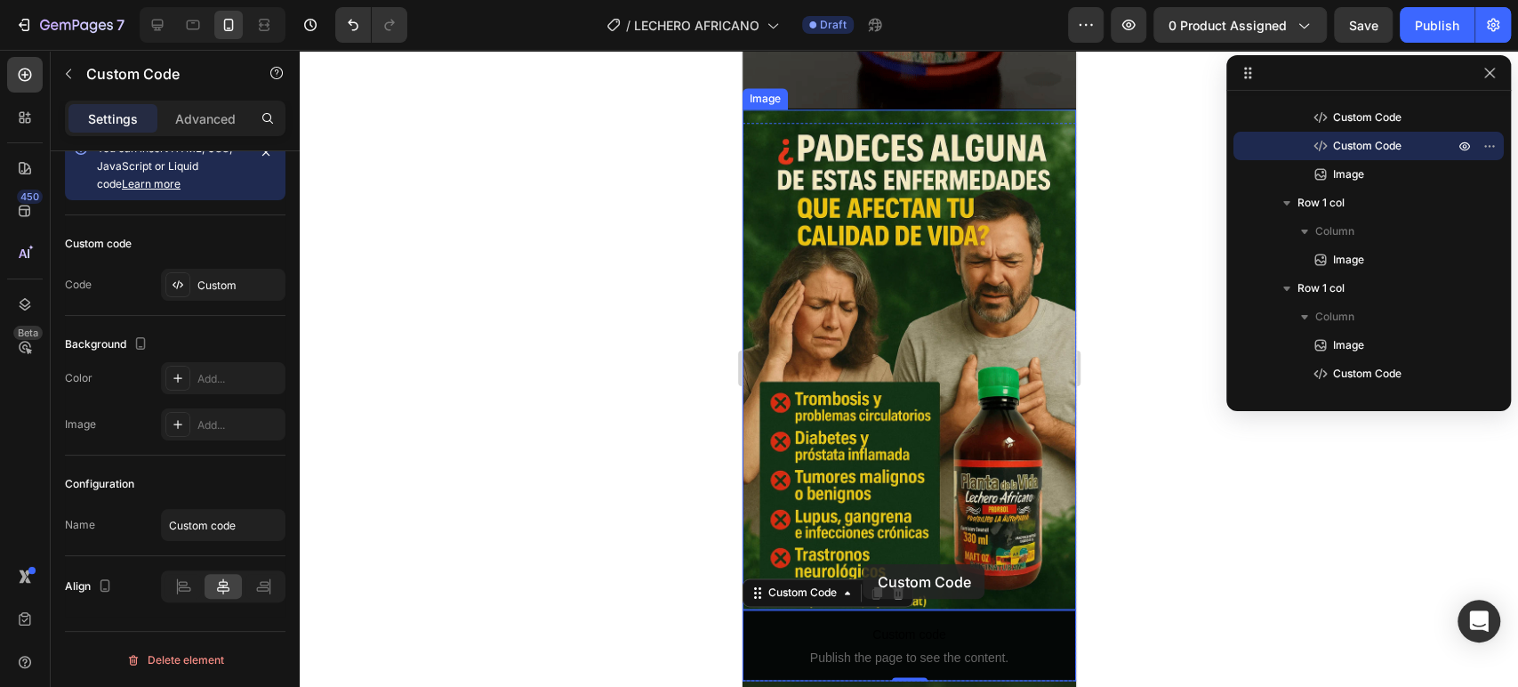
scroll to position [1458, 0]
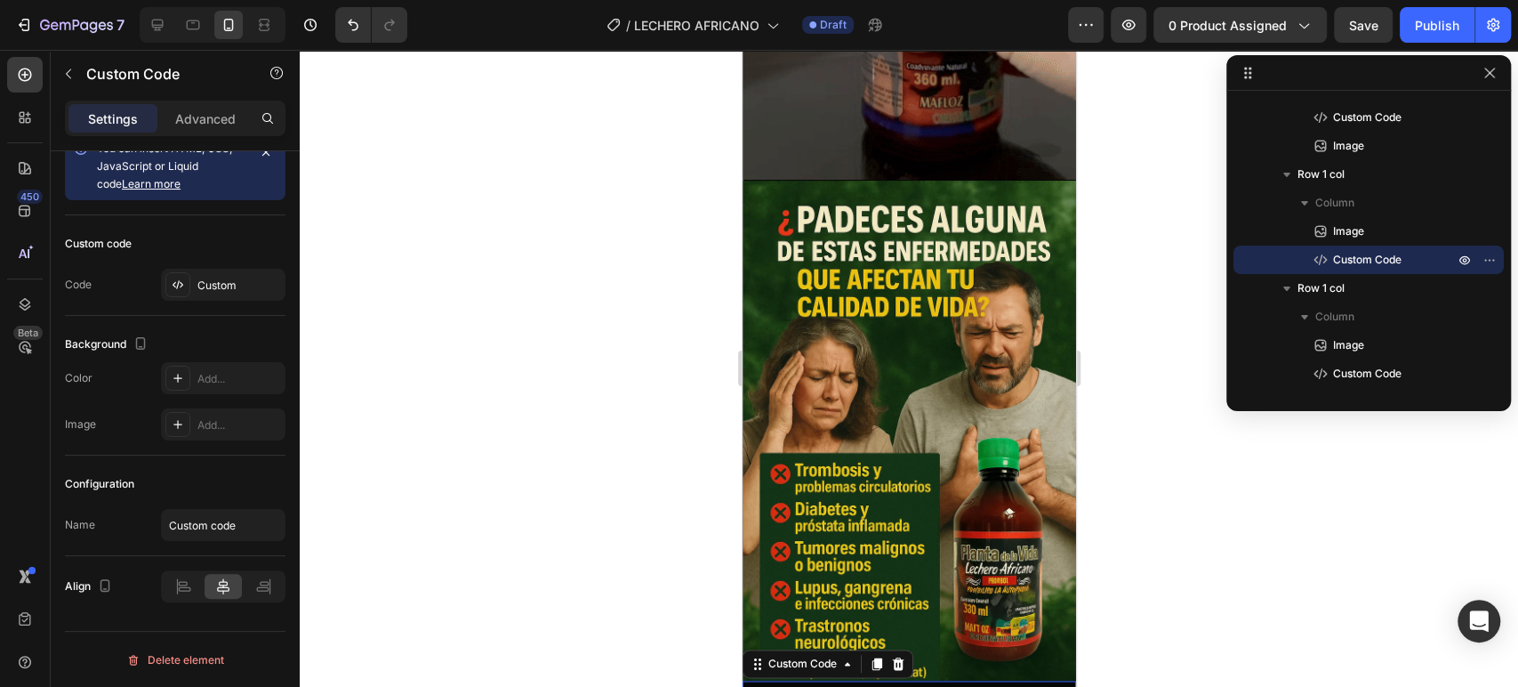
click at [1184, 546] on div at bounding box center [909, 368] width 1218 height 637
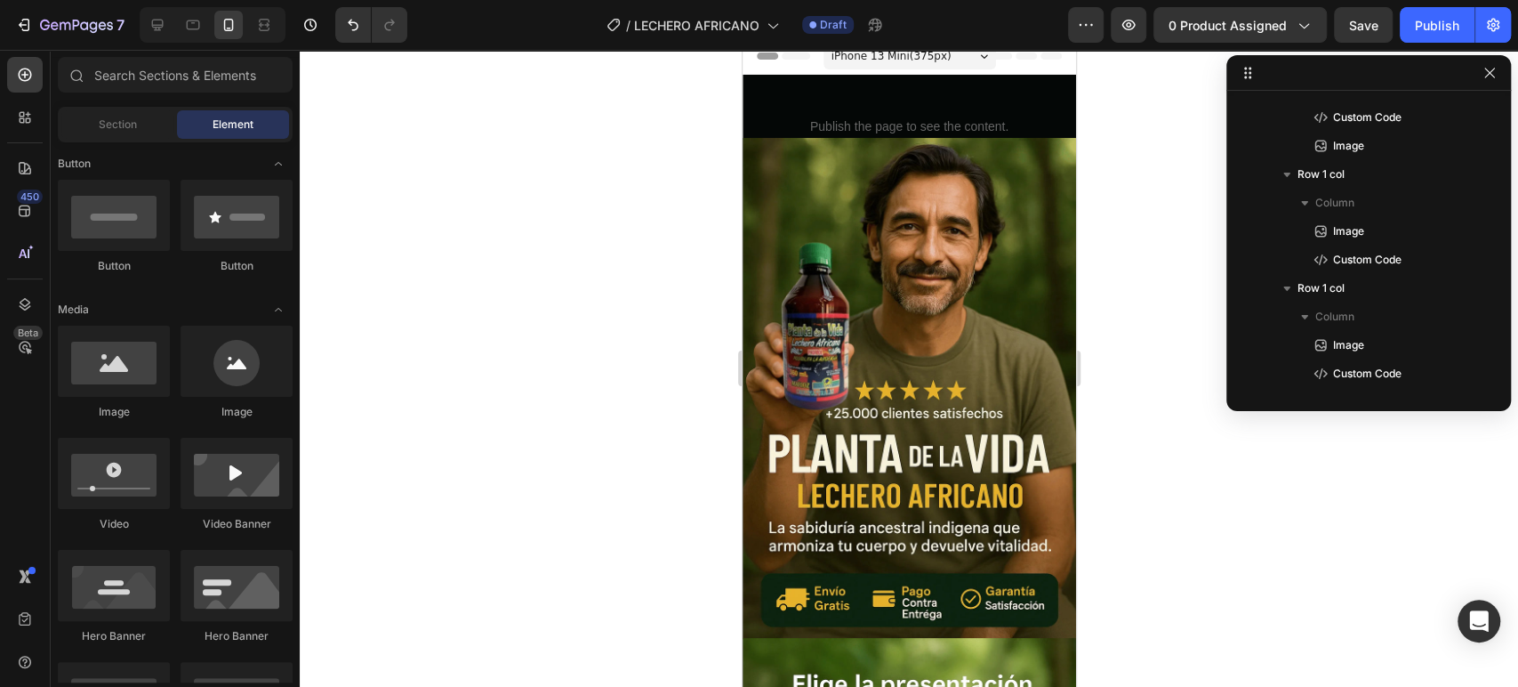
scroll to position [0, 0]
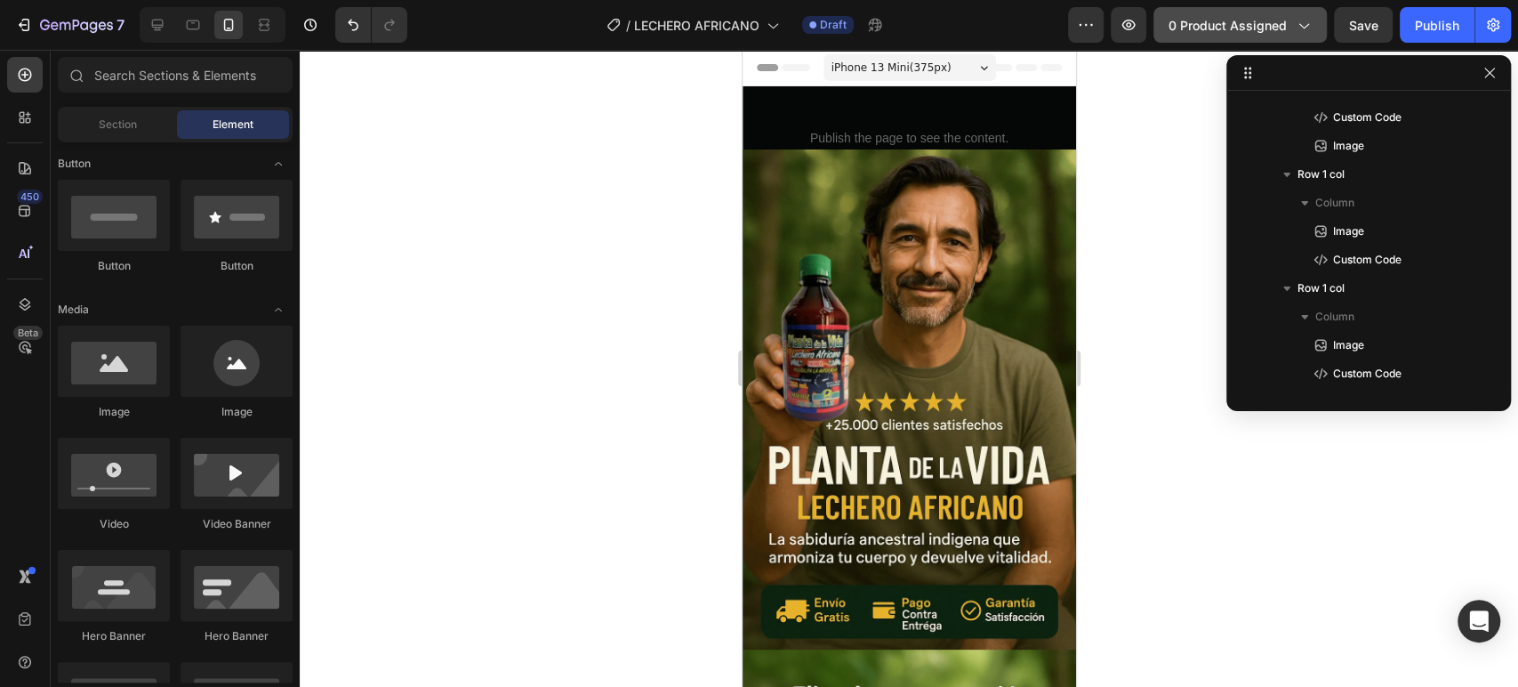
click at [1221, 19] on span "0 product assigned" at bounding box center [1227, 25] width 118 height 19
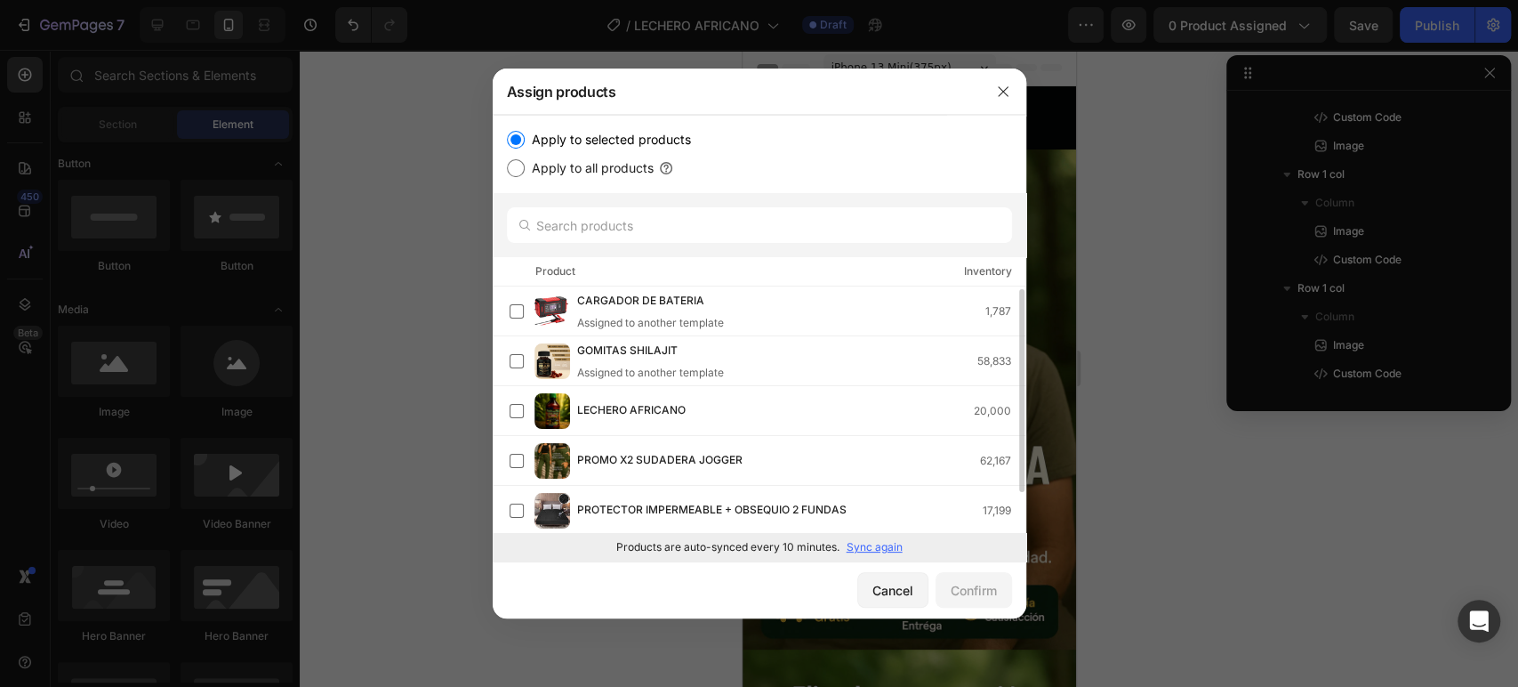
scroll to position [3, 0]
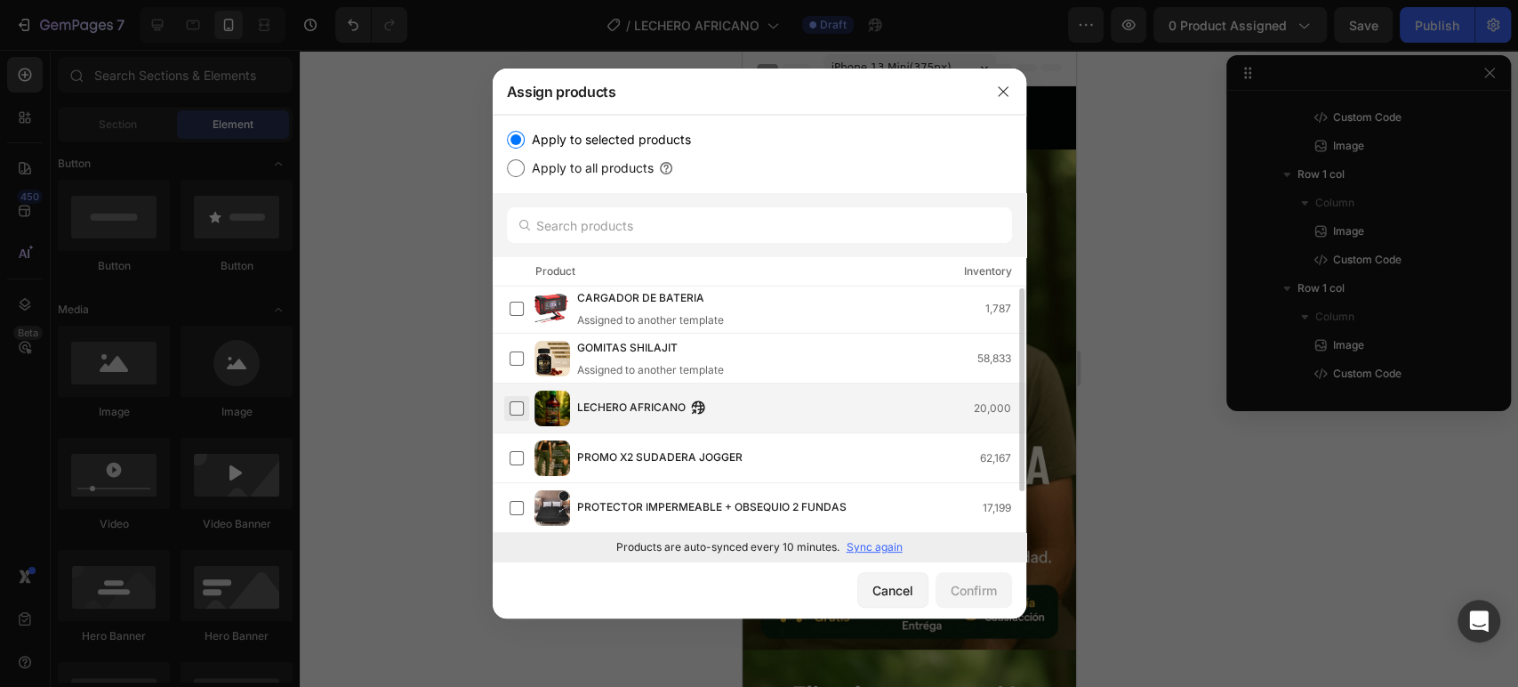
click at [523, 404] on label at bounding box center [517, 408] width 14 height 14
click at [992, 600] on button "Confirm" at bounding box center [973, 590] width 76 height 36
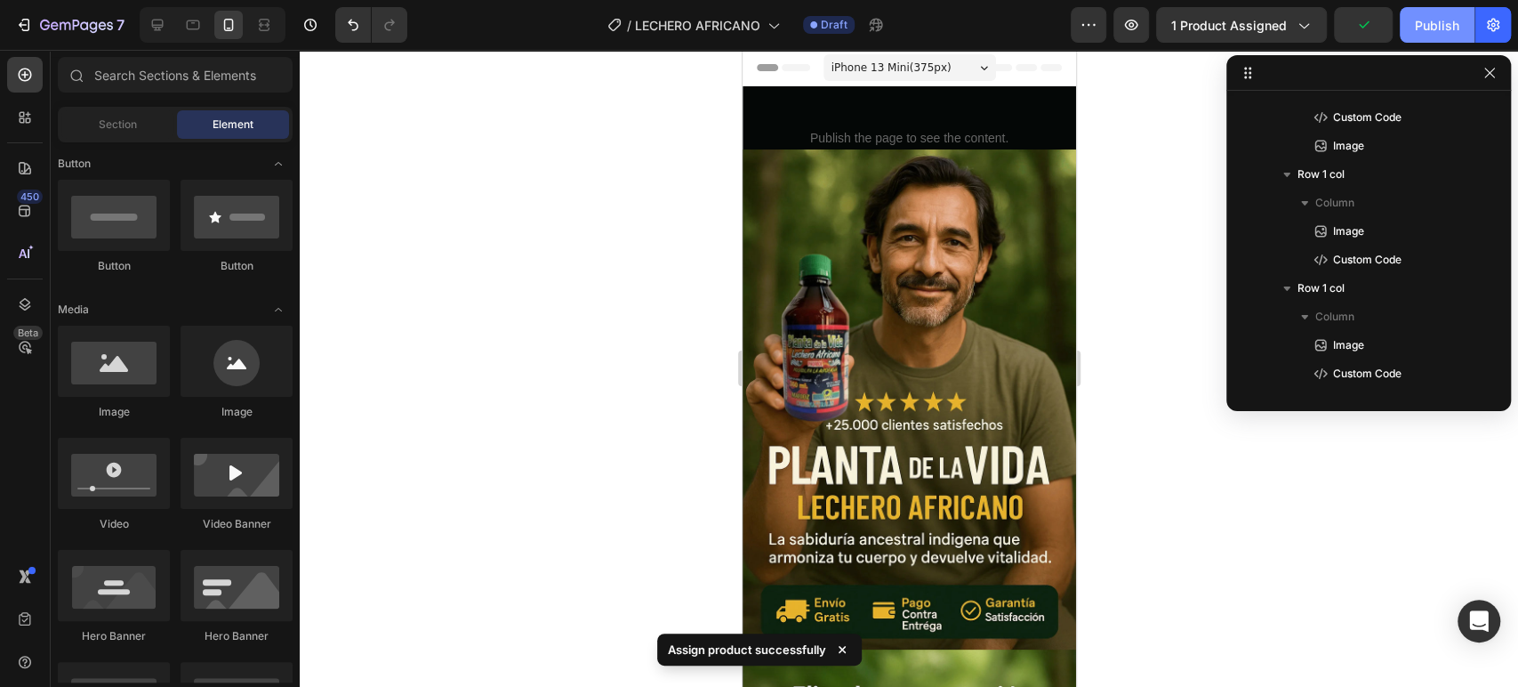
click at [1441, 26] on div "Publish" at bounding box center [1437, 25] width 44 height 19
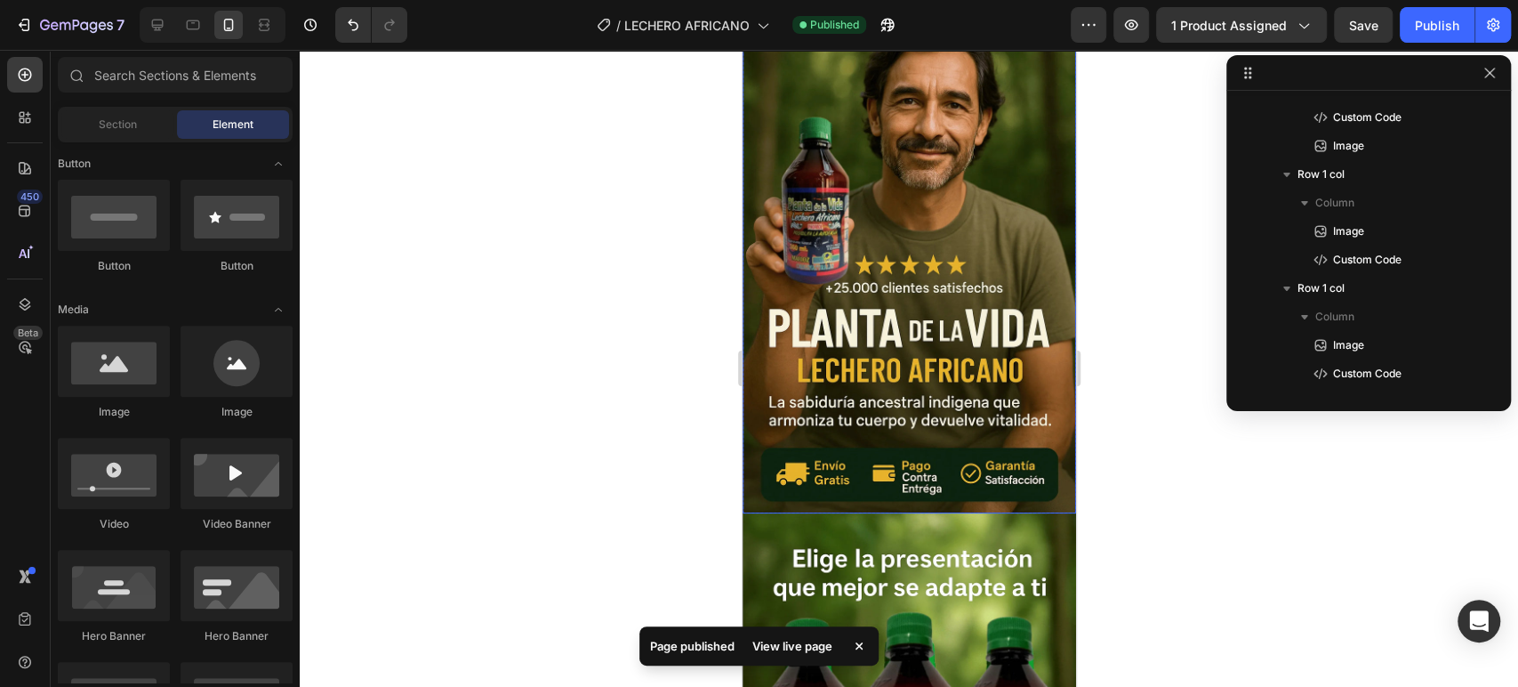
scroll to position [0, 0]
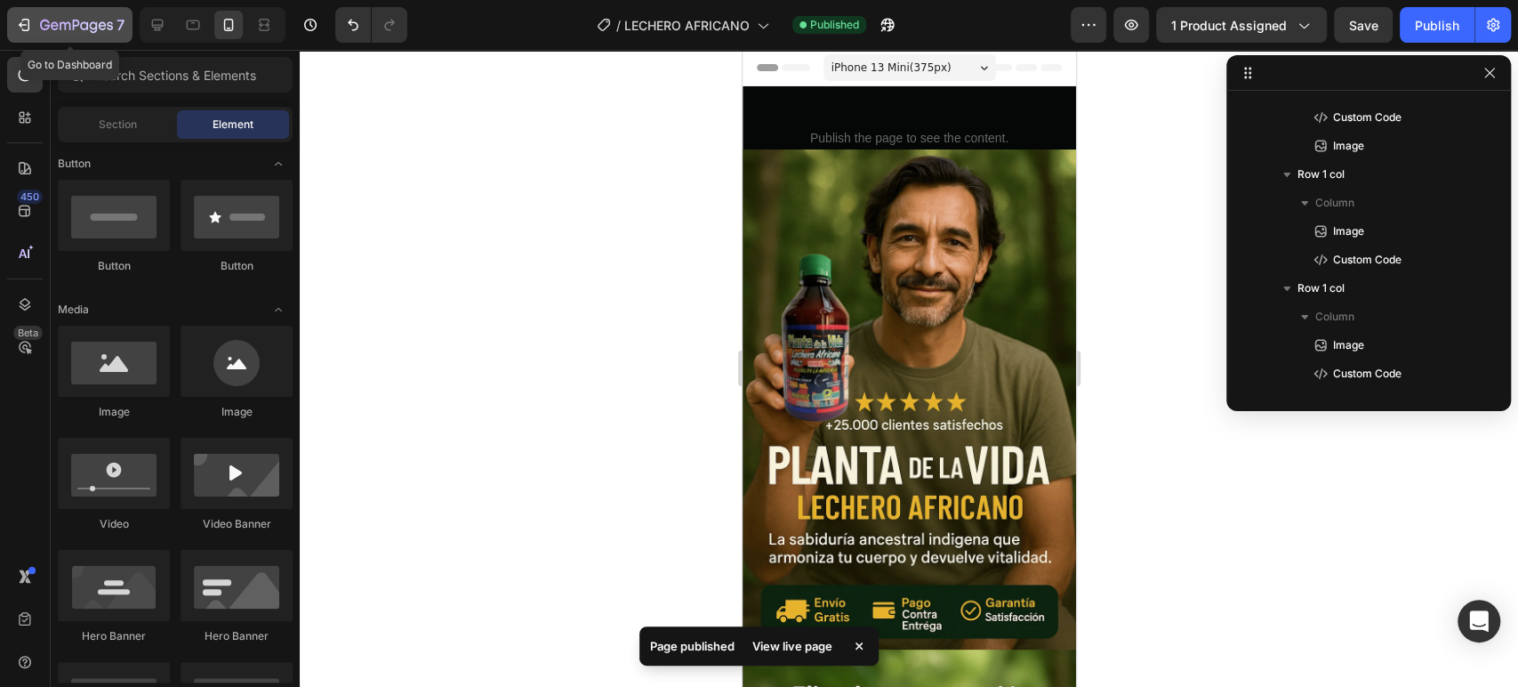
click at [43, 26] on icon "button" at bounding box center [76, 26] width 73 height 15
